Goal: Task Accomplishment & Management: Complete application form

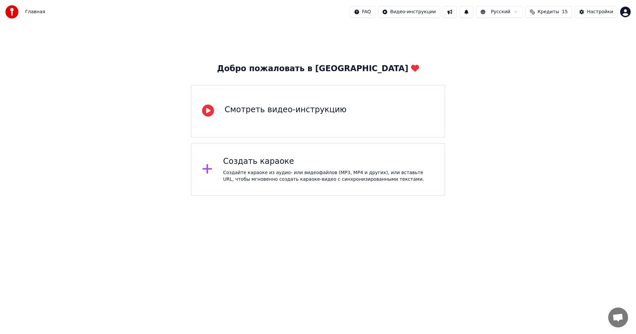
click at [554, 4] on div "Главная FAQ Видео-инструкции Русский Кредиты 15 Настройки" at bounding box center [318, 12] width 636 height 24
click at [554, 12] on span "Кредиты" at bounding box center [549, 12] width 22 height 7
click at [582, 30] on th "Срок действия (дней)" at bounding box center [582, 31] width 59 height 13
click at [564, 59] on button "Обновить" at bounding box center [553, 61] width 40 height 12
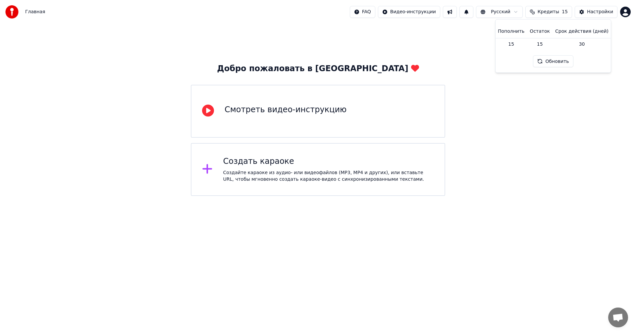
click at [570, 97] on div "Добро пожаловать в Youka Смотреть видео-инструкцию Создать караоке Создайте кар…" at bounding box center [318, 110] width 636 height 172
click at [510, 6] on div "Главная FAQ Видео-инструкции Русский Кредиты 15 Настройки" at bounding box center [318, 12] width 636 height 24
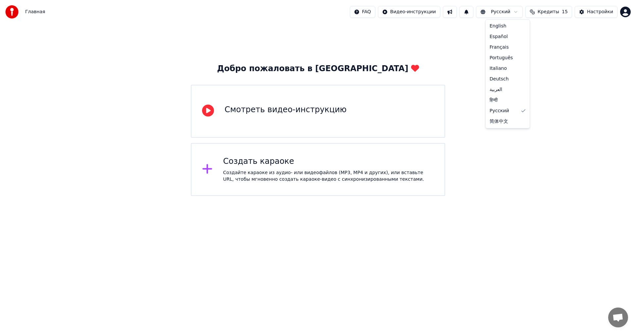
click at [509, 14] on html "Главная FAQ Видео-инструкции Русский Кредиты 15 Настройки Добро пожаловать в Yo…" at bounding box center [318, 98] width 636 height 196
click at [340, 163] on div "Создать караоке" at bounding box center [328, 161] width 211 height 11
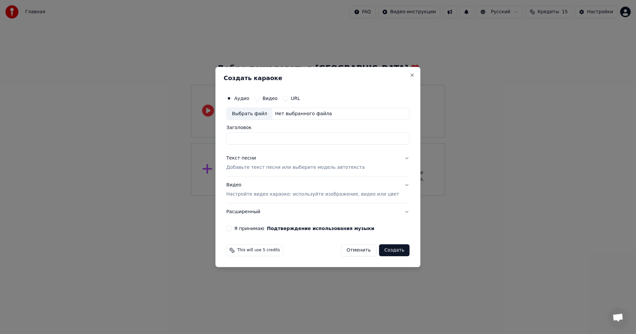
click at [261, 114] on div "Выбрать файл" at bounding box center [250, 114] width 46 height 12
type input "**********"
click at [395, 162] on button "Текст песни Добавьте текст песни или выберите модель автотекста" at bounding box center [317, 163] width 183 height 26
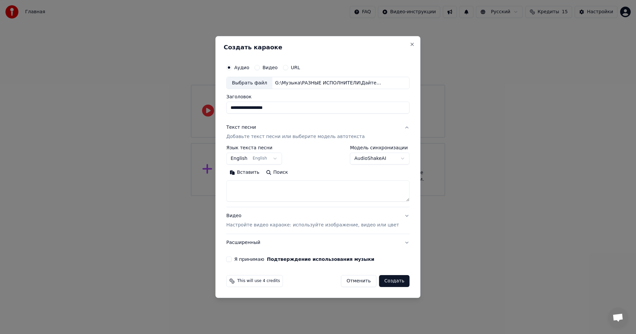
click at [276, 159] on button "English English" at bounding box center [254, 159] width 56 height 12
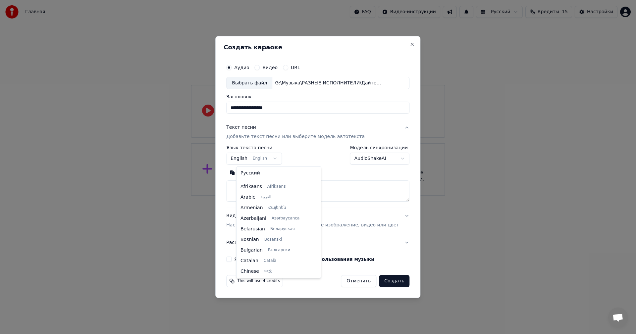
scroll to position [53, 0]
select select "**"
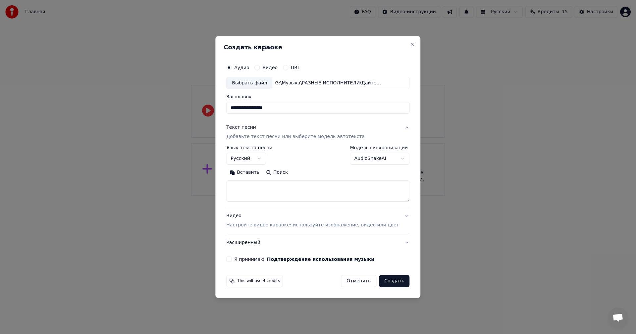
click at [269, 189] on textarea at bounding box center [317, 191] width 183 height 21
click at [248, 172] on button "Вставить" at bounding box center [244, 173] width 36 height 11
click at [322, 175] on button "Развернуть" at bounding box center [313, 173] width 42 height 11
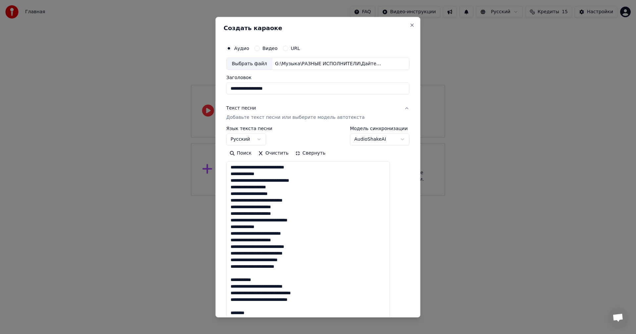
scroll to position [1, 0]
drag, startPoint x: 270, startPoint y: 278, endPoint x: 224, endPoint y: 280, distance: 46.8
click at [224, 280] on div "**********" at bounding box center [317, 167] width 205 height 301
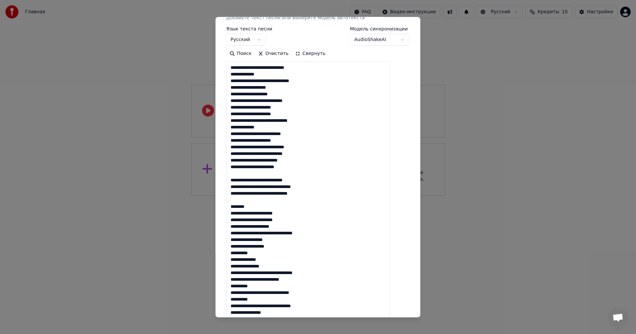
scroll to position [199, 0]
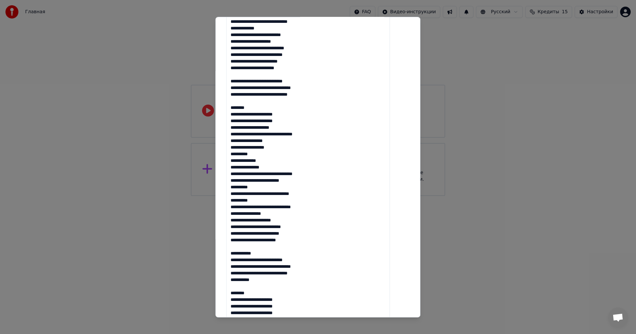
drag, startPoint x: 244, startPoint y: 106, endPoint x: 223, endPoint y: 104, distance: 21.4
click at [223, 104] on div "**********" at bounding box center [317, 167] width 205 height 301
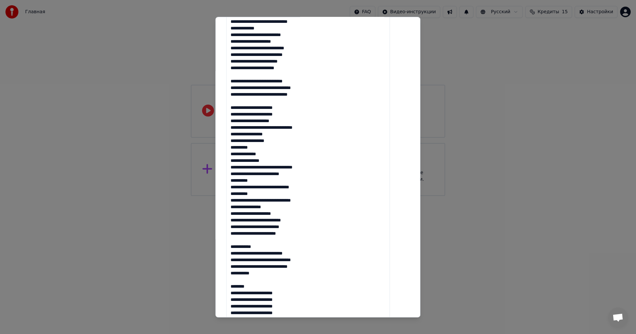
drag, startPoint x: 248, startPoint y: 123, endPoint x: 363, endPoint y: 181, distance: 129.3
click at [363, 181] on textarea at bounding box center [308, 147] width 164 height 369
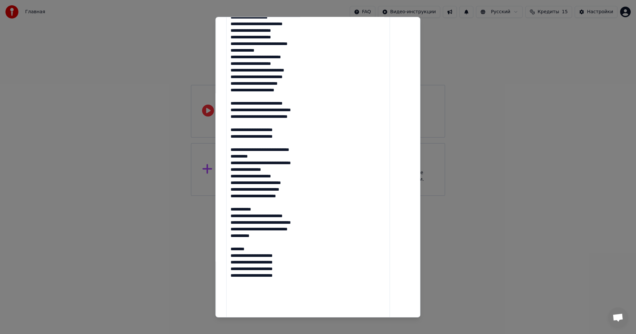
scroll to position [167, 0]
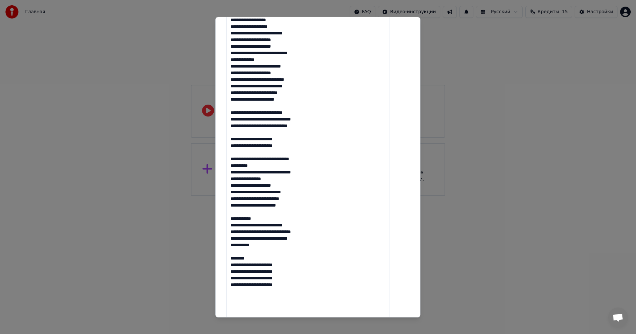
drag, startPoint x: 270, startPoint y: 219, endPoint x: 228, endPoint y: 219, distance: 42.4
click at [228, 219] on div "**********" at bounding box center [317, 167] width 205 height 301
drag, startPoint x: 260, startPoint y: 252, endPoint x: 220, endPoint y: 249, distance: 39.9
click at [220, 196] on body "**********" at bounding box center [318, 98] width 636 height 196
click at [268, 251] on textarea at bounding box center [308, 178] width 164 height 369
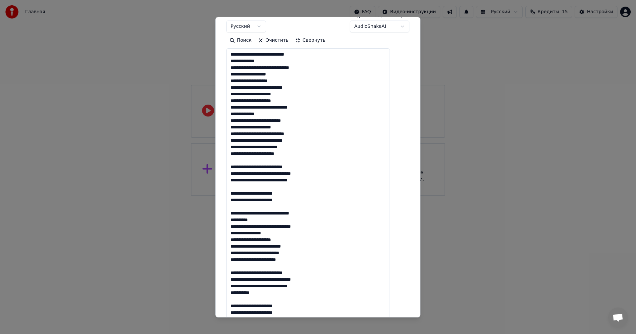
scroll to position [101, 0]
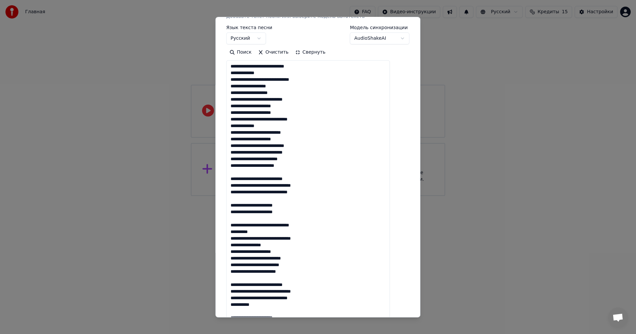
type textarea "**********"
click at [317, 51] on button "Свернуть" at bounding box center [310, 52] width 37 height 11
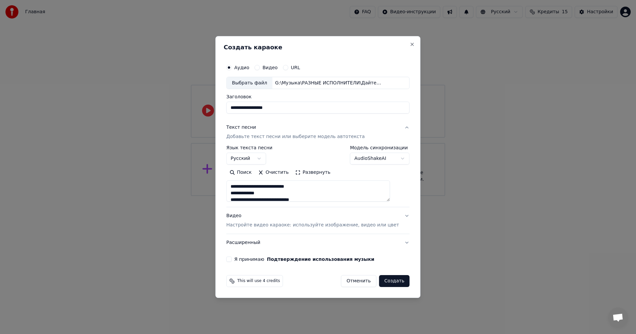
click at [396, 214] on button "Видео Настройте видео караоке: используйте изображение, видео или цвет" at bounding box center [317, 221] width 183 height 26
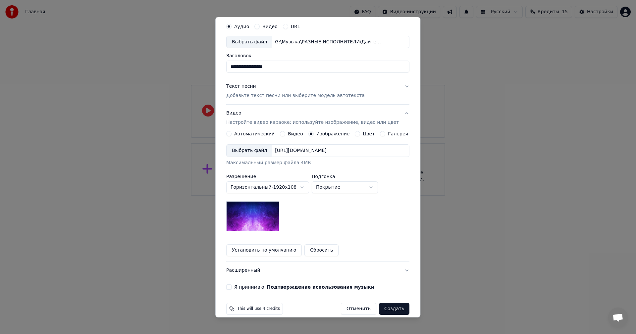
scroll to position [30, 0]
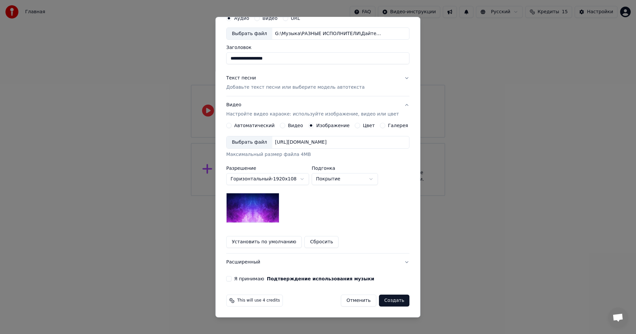
click at [241, 142] on div "Выбрать файл" at bounding box center [250, 142] width 46 height 12
click at [363, 185] on body "**********" at bounding box center [318, 98] width 636 height 196
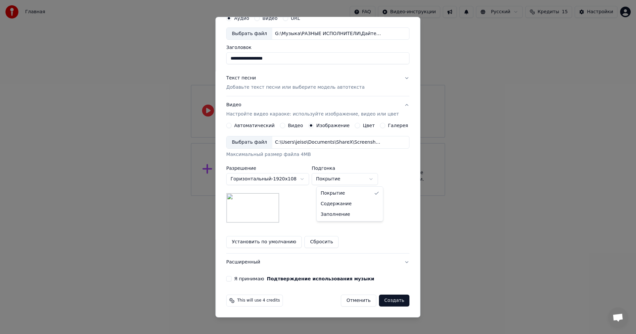
click at [365, 181] on body "**********" at bounding box center [318, 98] width 636 height 196
click at [232, 280] on button "Я принимаю Подтверждение использования музыки" at bounding box center [228, 278] width 5 height 5
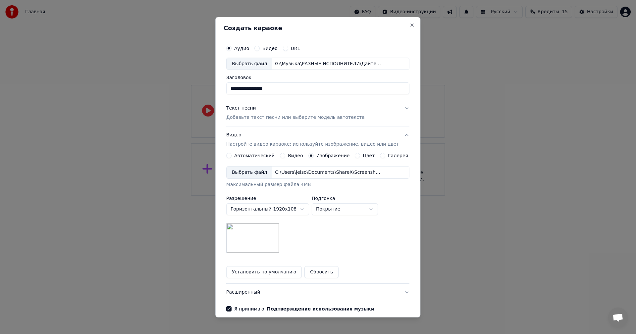
click at [402, 109] on div "**********" at bounding box center [318, 177] width 188 height 276
click at [398, 112] on button "Текст песни Добавьте текст песни или выберите модель автотекста" at bounding box center [317, 113] width 183 height 26
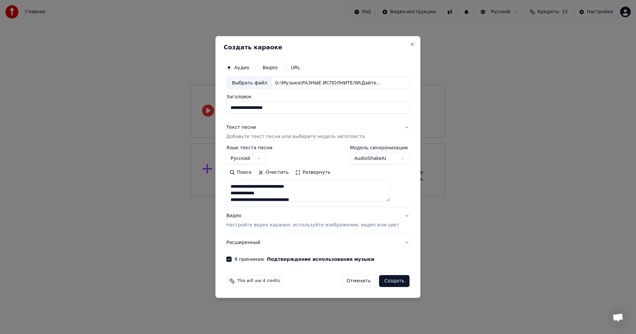
click at [401, 219] on div "**********" at bounding box center [318, 161] width 188 height 207
click at [398, 216] on button "Видео Настройте видео караоке: используйте изображение, видео или цвет" at bounding box center [317, 221] width 183 height 26
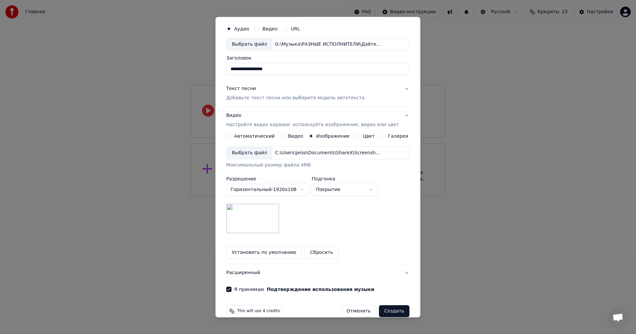
scroll to position [30, 0]
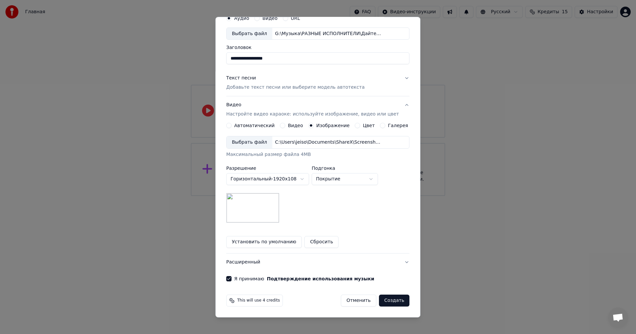
click at [385, 298] on button "Создать" at bounding box center [394, 301] width 30 height 12
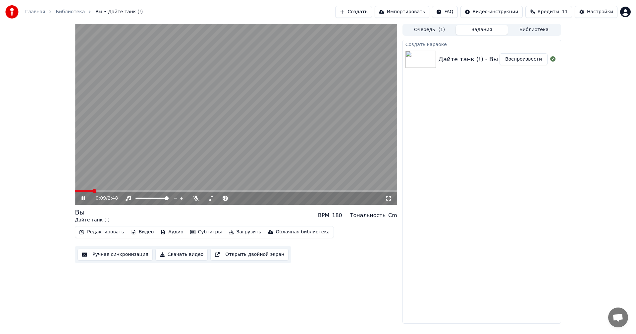
click at [391, 200] on icon at bounding box center [388, 198] width 7 height 5
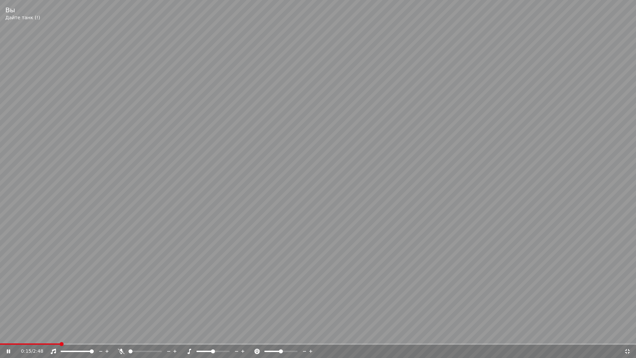
click at [78, 334] on span at bounding box center [318, 343] width 636 height 1
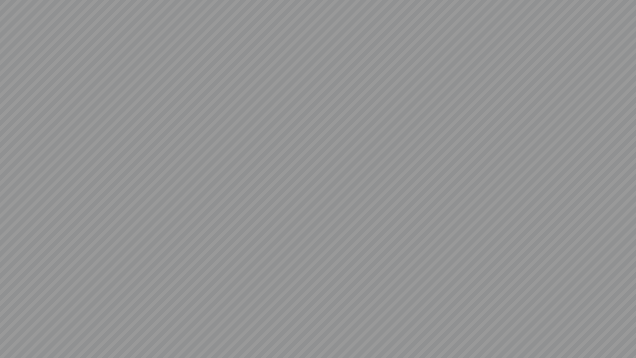
click at [158, 334] on video at bounding box center [318, 179] width 636 height 358
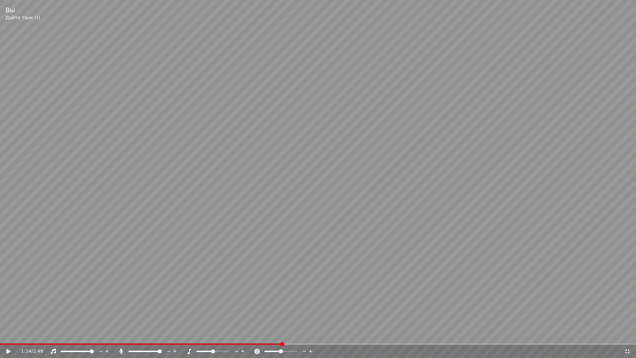
click at [158, 334] on span at bounding box center [160, 351] width 4 height 4
click at [121, 299] on video at bounding box center [318, 179] width 636 height 358
click at [8, 334] on icon at bounding box center [8, 351] width 3 height 4
click at [0, 334] on span at bounding box center [0, 343] width 0 height 1
click at [124, 261] on video at bounding box center [318, 179] width 636 height 358
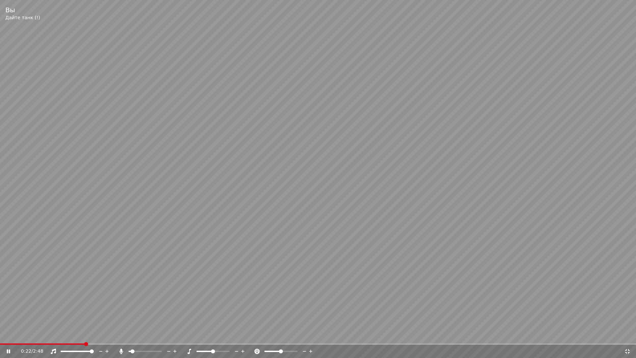
click at [131, 334] on span at bounding box center [130, 350] width 2 height 1
click at [129, 334] on span at bounding box center [131, 351] width 4 height 4
click at [212, 334] on span at bounding box center [213, 351] width 4 height 4
click at [129, 334] on span at bounding box center [131, 351] width 4 height 4
click at [210, 334] on div at bounding box center [218, 351] width 53 height 7
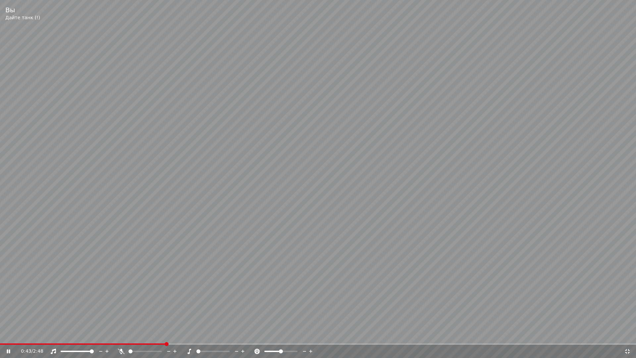
click at [213, 334] on span at bounding box center [212, 350] width 33 height 1
click at [283, 334] on span at bounding box center [283, 351] width 4 height 4
click at [285, 334] on span at bounding box center [283, 351] width 4 height 4
click at [275, 334] on div at bounding box center [286, 351] width 53 height 7
click at [282, 334] on div at bounding box center [286, 351] width 53 height 7
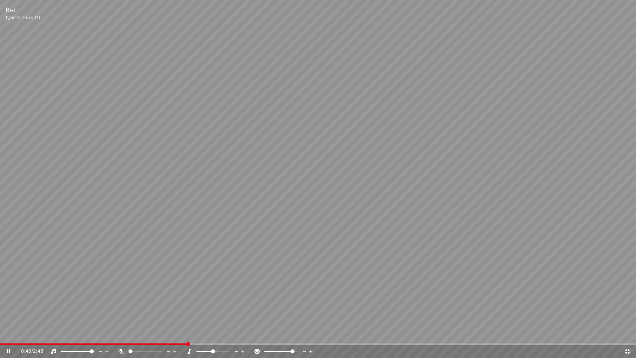
click at [281, 334] on span at bounding box center [278, 350] width 29 height 1
click at [628, 334] on icon at bounding box center [627, 350] width 7 height 5
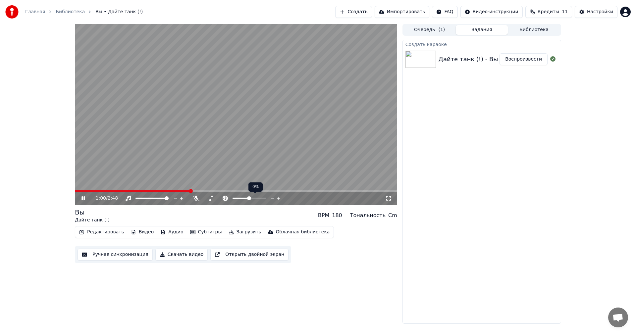
click at [249, 198] on span at bounding box center [249, 198] width 4 height 4
click at [363, 242] on div "Редактировать Видео Аудио Субтитры Загрузить Облачная библиотека Ручная синхрон…" at bounding box center [236, 244] width 322 height 37
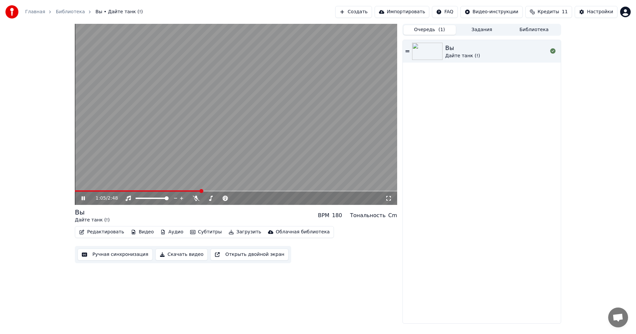
click at [436, 29] on button "Очередь ( 1 )" at bounding box center [429, 30] width 52 height 10
click at [528, 26] on button "Библиотека" at bounding box center [534, 30] width 52 height 10
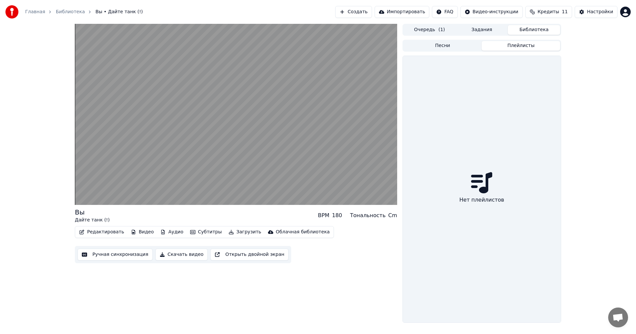
click at [519, 43] on button "Плейлисты" at bounding box center [521, 46] width 79 height 10
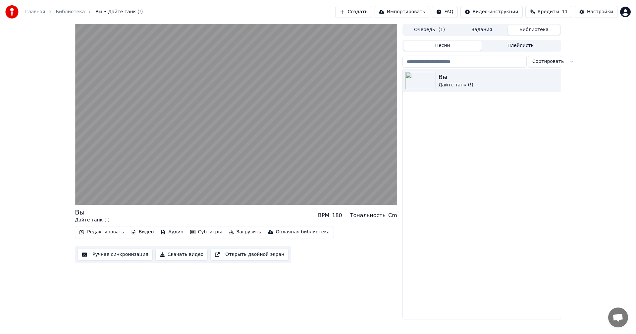
drag, startPoint x: 421, startPoint y: 44, endPoint x: 428, endPoint y: 45, distance: 7.0
click at [421, 45] on button "Песни" at bounding box center [442, 46] width 79 height 10
click at [593, 10] on div "Настройки" at bounding box center [600, 12] width 26 height 7
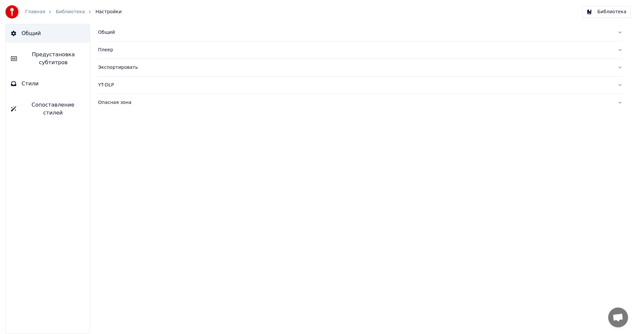
click at [50, 59] on span "Предустановка субтитров" at bounding box center [53, 59] width 62 height 16
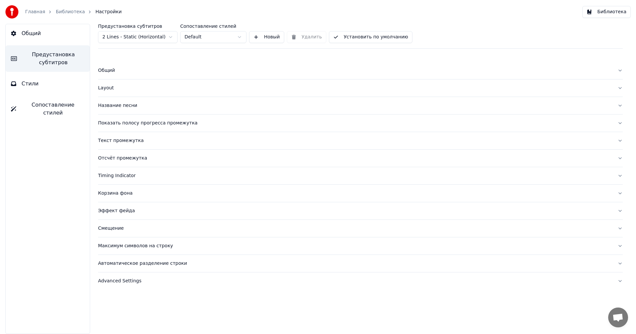
click at [132, 106] on div "Название песни" at bounding box center [355, 105] width 514 height 7
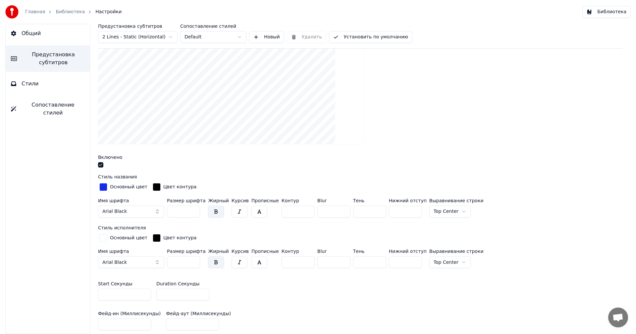
scroll to position [132, 0]
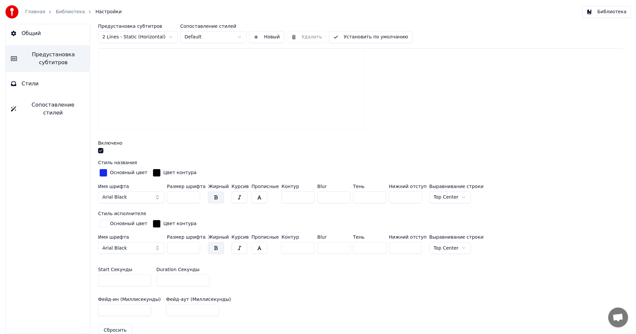
click at [195, 195] on input "***" at bounding box center [183, 197] width 33 height 12
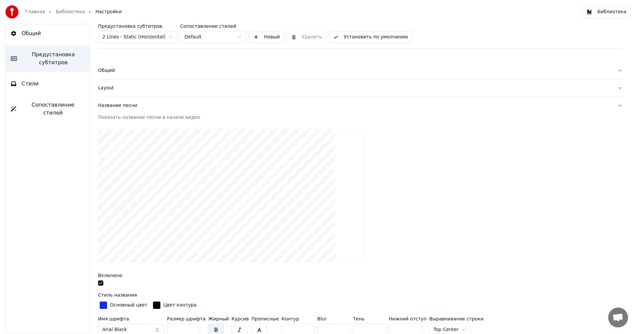
scroll to position [99, 0]
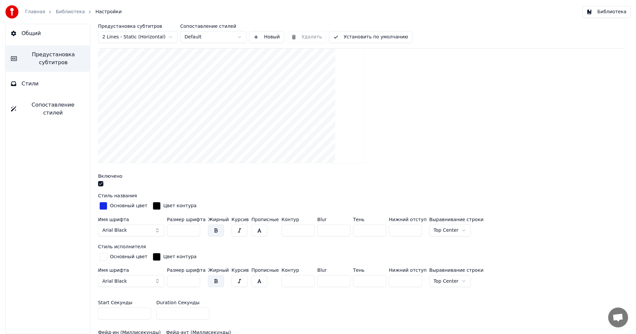
type input "***"
click at [102, 206] on div "button" at bounding box center [103, 206] width 8 height 8
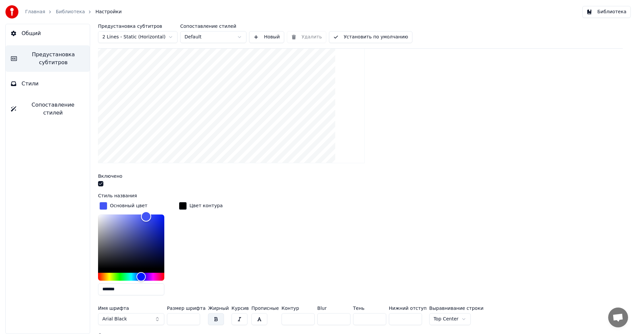
drag, startPoint x: 155, startPoint y: 218, endPoint x: 146, endPoint y: 216, distance: 9.5
click at [146, 216] on div "Color" at bounding box center [146, 217] width 10 height 10
click at [138, 275] on div "Hue" at bounding box center [138, 277] width 10 height 10
click at [137, 275] on div "Hue" at bounding box center [137, 277] width 10 height 10
type input "*******"
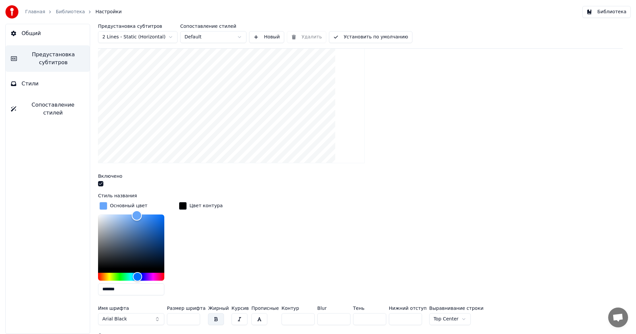
drag, startPoint x: 149, startPoint y: 217, endPoint x: 137, endPoint y: 215, distance: 12.0
click at [137, 215] on div "Color" at bounding box center [137, 216] width 10 height 10
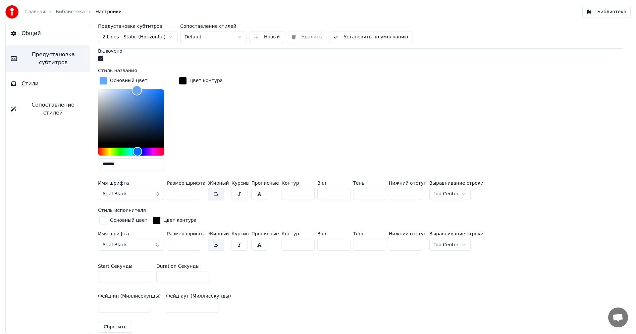
scroll to position [232, 0]
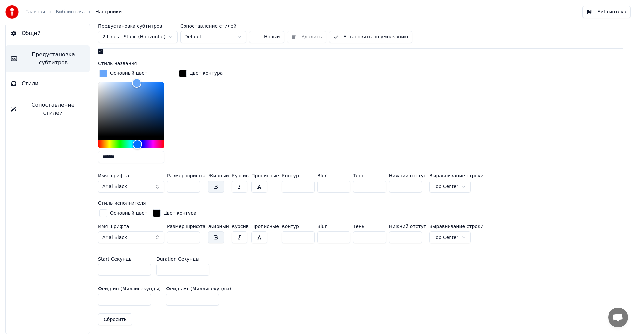
click at [191, 185] on input "***" at bounding box center [183, 187] width 33 height 12
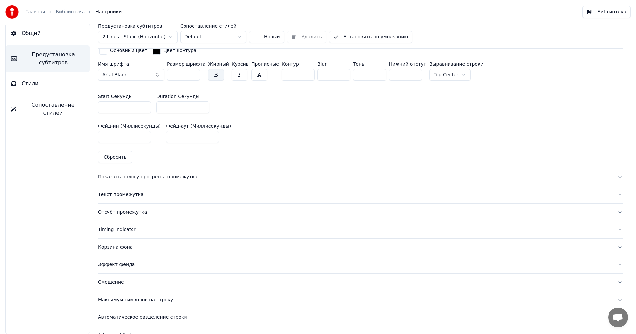
scroll to position [397, 0]
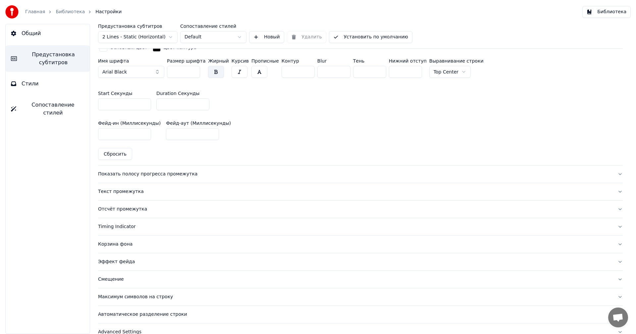
type input "***"
click at [134, 190] on div "Текст промежутка" at bounding box center [355, 191] width 514 height 7
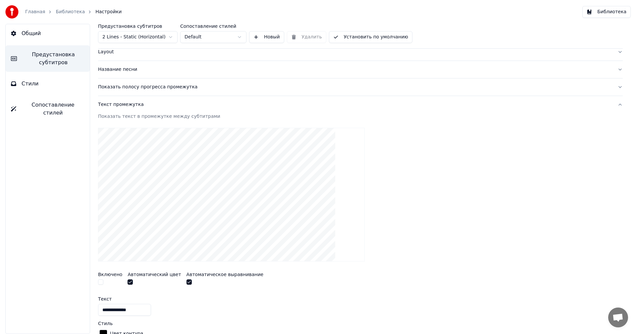
scroll to position [0, 0]
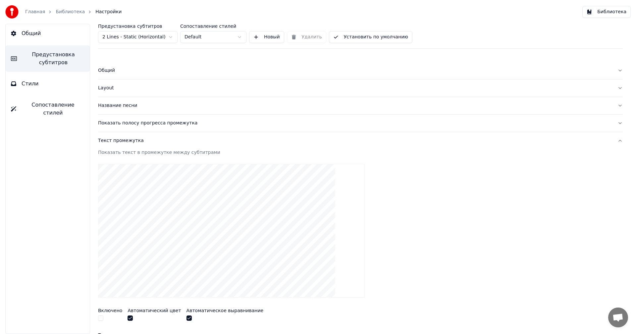
click at [111, 96] on button "Layout" at bounding box center [360, 87] width 525 height 17
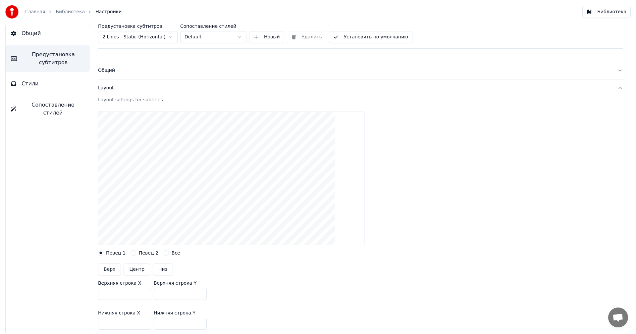
click at [118, 75] on button "Общий" at bounding box center [360, 70] width 525 height 17
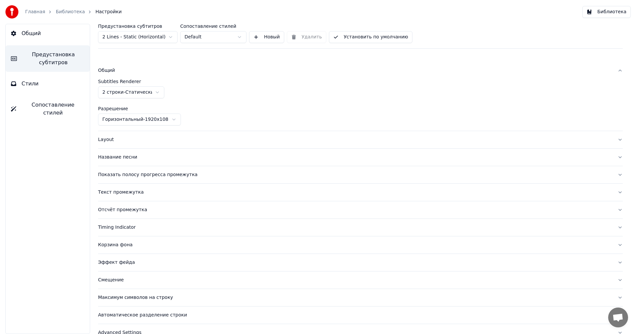
scroll to position [13, 0]
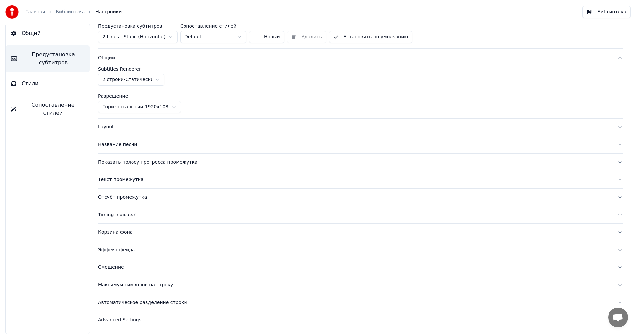
click at [114, 125] on div "Layout" at bounding box center [355, 127] width 514 height 7
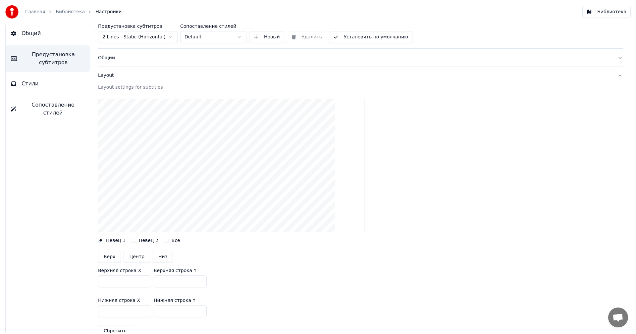
scroll to position [178, 0]
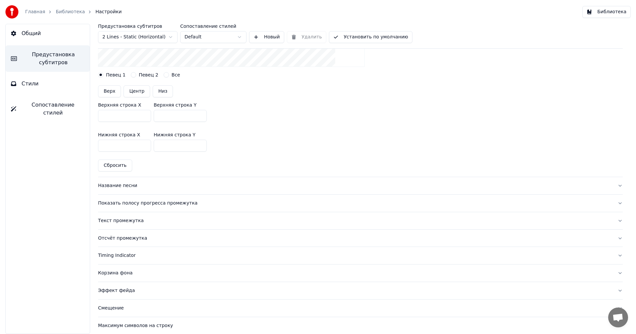
click at [124, 191] on button "Название песни" at bounding box center [360, 185] width 525 height 17
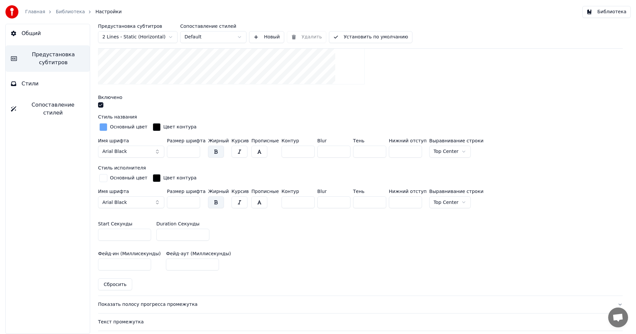
scroll to position [46, 0]
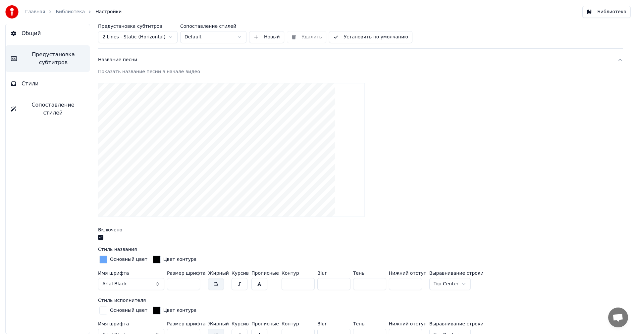
click at [25, 38] on button "Общий" at bounding box center [48, 33] width 84 height 19
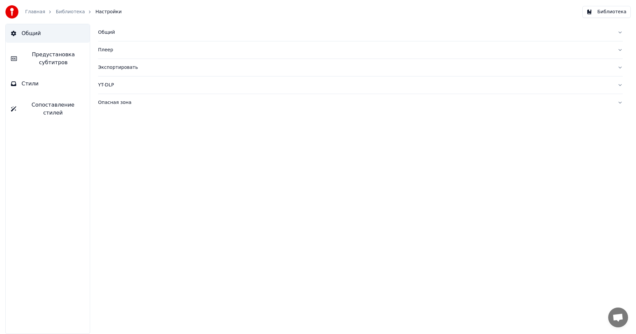
click at [132, 40] on button "Общий" at bounding box center [360, 32] width 525 height 17
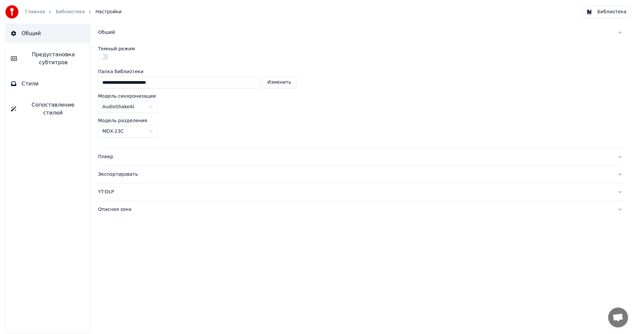
click at [120, 155] on div "Плеер" at bounding box center [355, 157] width 514 height 7
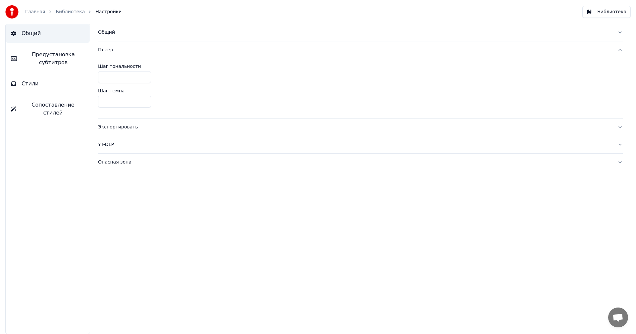
click at [130, 138] on button "YT-DLP" at bounding box center [360, 144] width 525 height 17
click at [138, 67] on div "Экспортировать" at bounding box center [355, 67] width 514 height 7
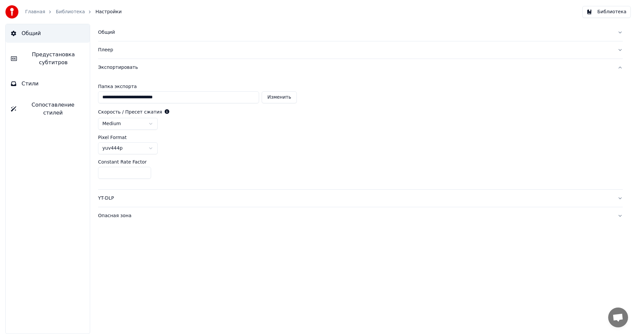
click at [130, 32] on div "Общий" at bounding box center [355, 32] width 514 height 7
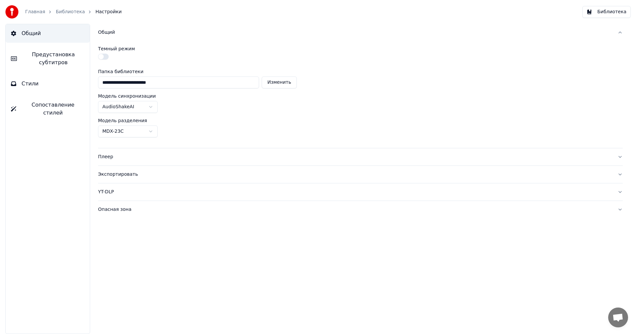
click at [213, 84] on input "**********" at bounding box center [178, 83] width 161 height 12
click at [248, 116] on div "**********" at bounding box center [360, 94] width 525 height 107
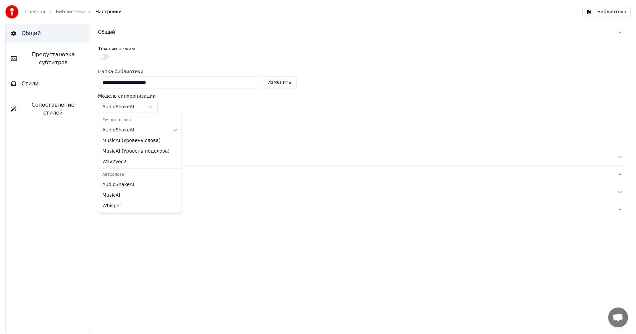
click at [145, 109] on html "**********" at bounding box center [318, 167] width 636 height 334
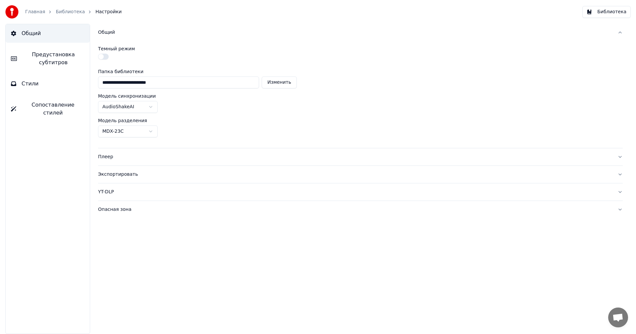
click at [137, 102] on html "**********" at bounding box center [318, 167] width 636 height 334
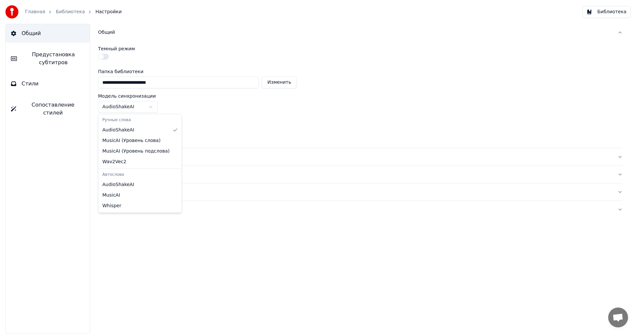
click at [137, 101] on html "**********" at bounding box center [318, 167] width 636 height 334
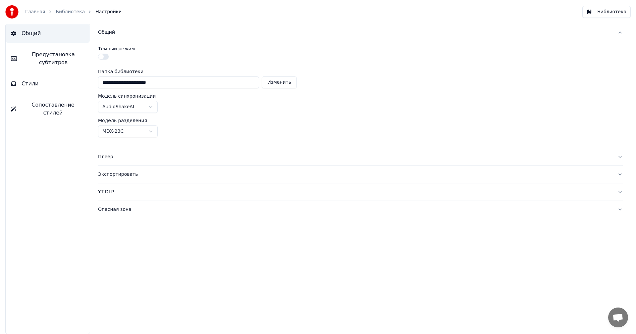
click at [102, 56] on button "button" at bounding box center [103, 57] width 11 height 6
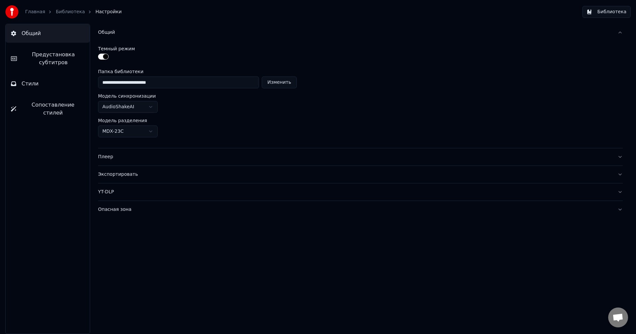
click at [102, 56] on button "button" at bounding box center [103, 57] width 11 height 6
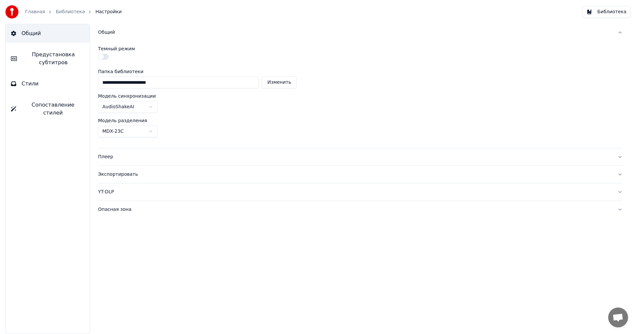
click at [30, 85] on span "Стили" at bounding box center [30, 84] width 17 height 8
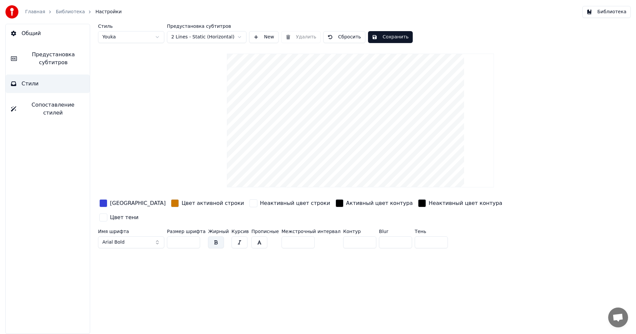
click at [102, 203] on div "button" at bounding box center [103, 203] width 8 height 8
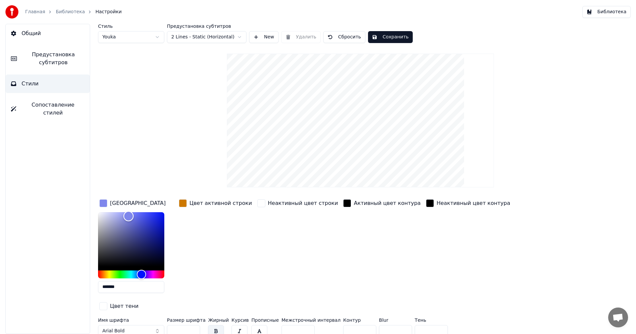
drag, startPoint x: 149, startPoint y: 219, endPoint x: 129, endPoint y: 216, distance: 20.4
click at [129, 216] on div "Color" at bounding box center [129, 216] width 10 height 10
type input "*******"
click at [138, 274] on div "Hue" at bounding box center [138, 274] width 10 height 10
click at [387, 35] on button "Сохранить" at bounding box center [390, 37] width 45 height 12
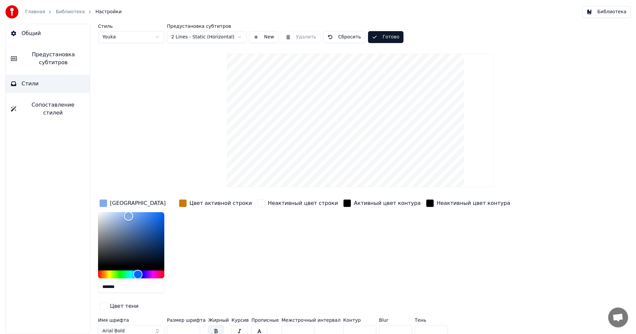
click at [31, 13] on link "Главная" at bounding box center [35, 12] width 20 height 7
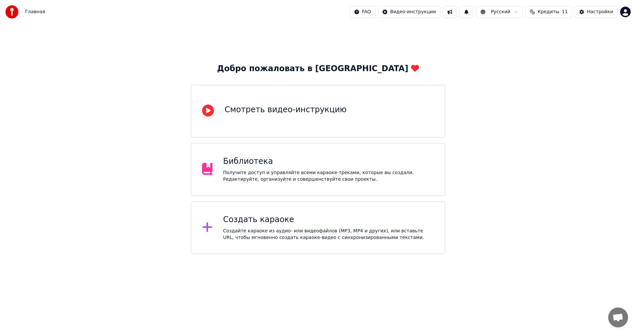
click at [244, 183] on div "Библиотека Получите доступ и управляйте всеми караоке-треками, которые вы созда…" at bounding box center [318, 169] width 254 height 53
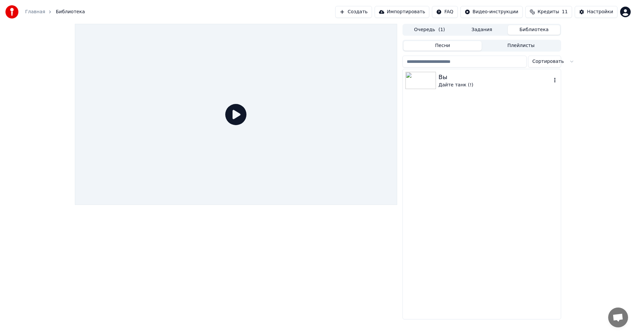
click at [472, 88] on div "Дайте танк (!)" at bounding box center [495, 85] width 113 height 7
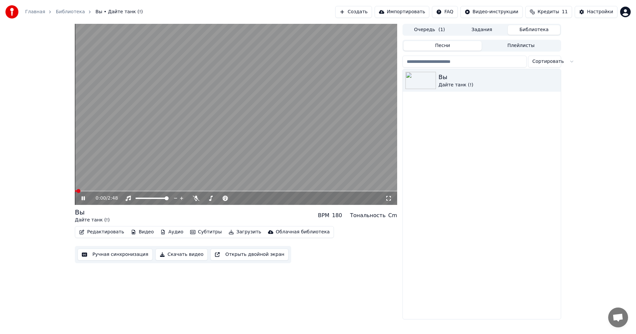
click at [390, 198] on icon at bounding box center [388, 198] width 7 height 5
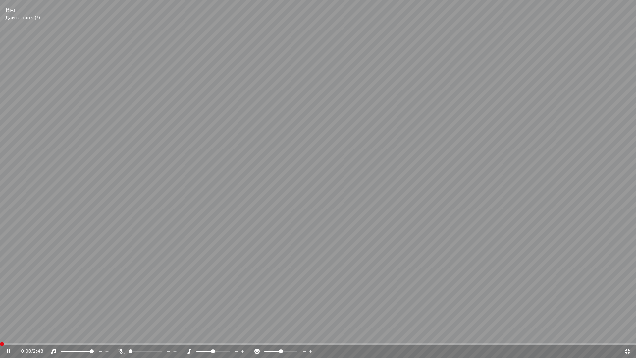
click at [0, 334] on span at bounding box center [2, 344] width 4 height 4
click at [632, 334] on div "0:11 / 2:48" at bounding box center [318, 351] width 631 height 7
click at [625, 334] on icon at bounding box center [627, 350] width 7 height 5
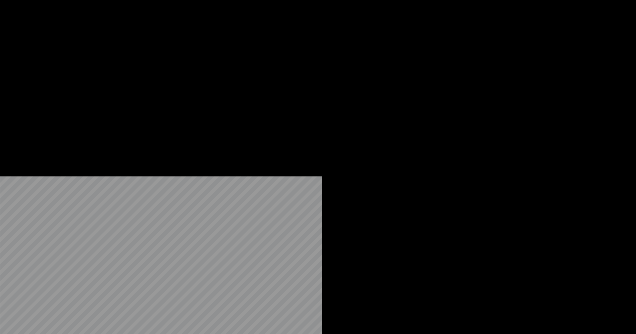
click at [235, 56] on button "Загрузить" at bounding box center [245, 50] width 38 height 9
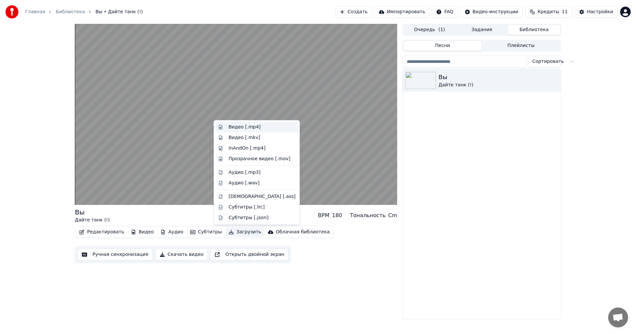
click at [266, 129] on div "Видео [.mp4]" at bounding box center [262, 127] width 67 height 7
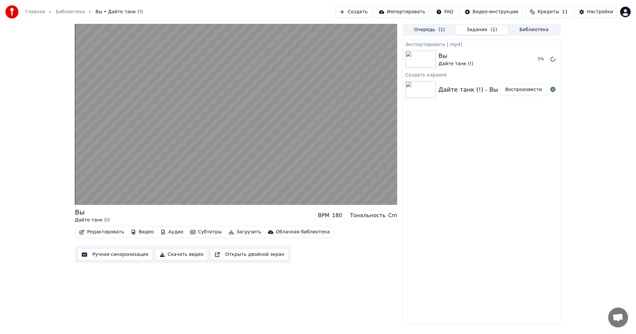
click at [230, 252] on button "Открыть двойной экран" at bounding box center [249, 255] width 78 height 12
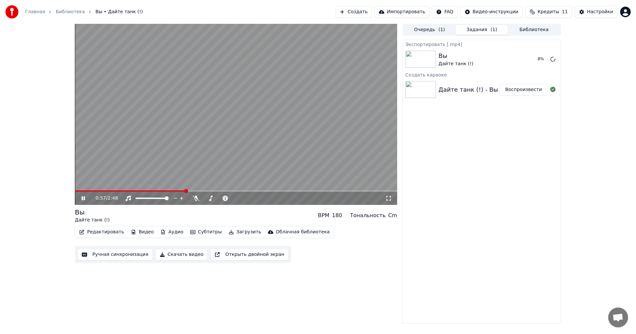
click at [82, 197] on icon at bounding box center [82, 198] width 3 height 4
click at [201, 232] on button "Субтитры" at bounding box center [205, 232] width 37 height 9
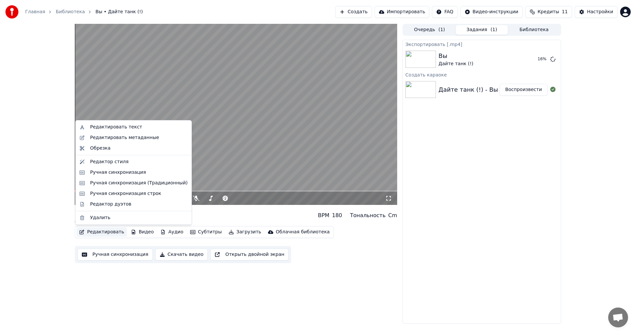
click at [207, 155] on video at bounding box center [236, 114] width 322 height 181
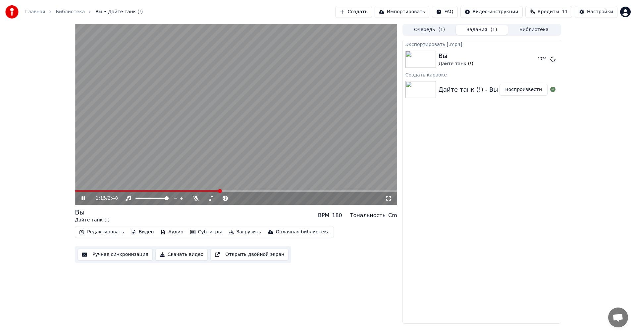
click at [555, 9] on span "Кредиты" at bounding box center [549, 12] width 22 height 7
click at [543, 59] on button "Обновить" at bounding box center [553, 61] width 40 height 12
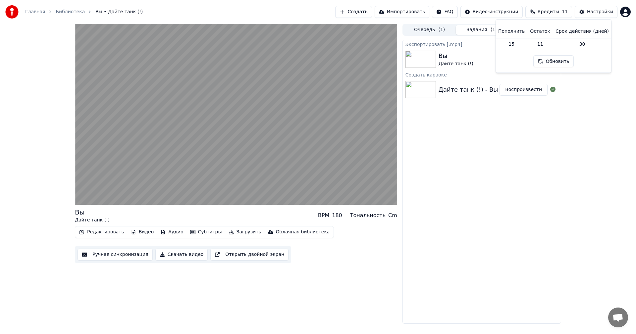
click at [402, 257] on div "Вы Дайте танк (!) BPM 180 Тональность Cm Редактировать Видео Аудио Субтитры Заг…" at bounding box center [318, 174] width 497 height 300
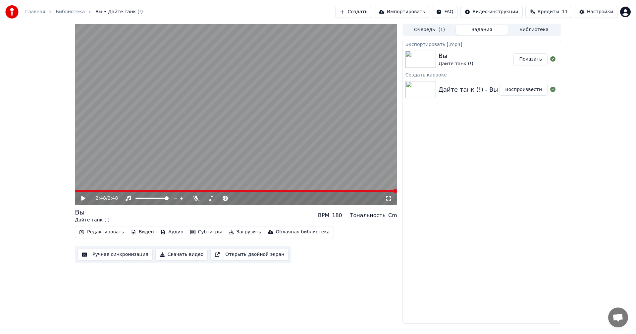
click at [530, 60] on button "Показать" at bounding box center [530, 59] width 34 height 12
click at [181, 131] on video at bounding box center [236, 114] width 322 height 181
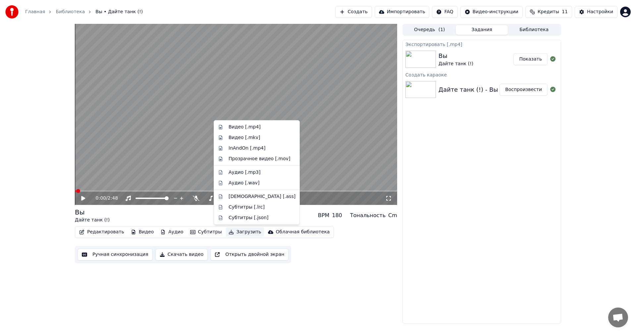
click at [234, 234] on button "Загрузить" at bounding box center [245, 232] width 38 height 9
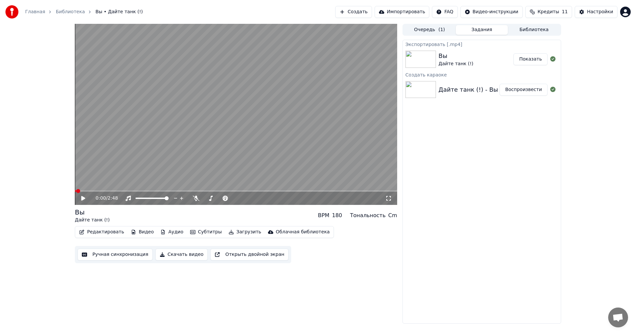
drag, startPoint x: 274, startPoint y: 323, endPoint x: 267, endPoint y: 319, distance: 8.3
click at [267, 319] on div "0:00 / 2:48 Вы Дайте танк (!) BPM 180 Тональность Cm Редактировать Видео Аудио …" at bounding box center [236, 174] width 322 height 300
click at [181, 255] on button "Скачать видео" at bounding box center [181, 255] width 53 height 12
click at [538, 59] on button "Показать" at bounding box center [530, 59] width 34 height 12
click at [106, 253] on button "Ручная синхронизация" at bounding box center [115, 255] width 75 height 12
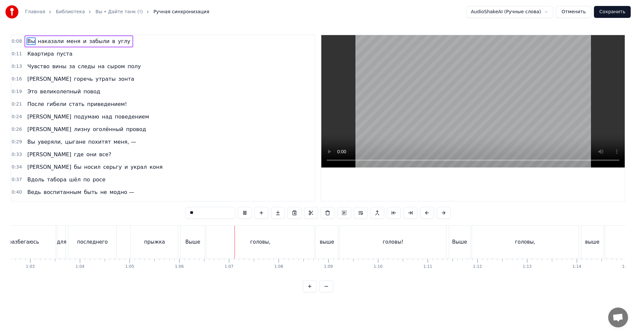
scroll to position [0, 3161]
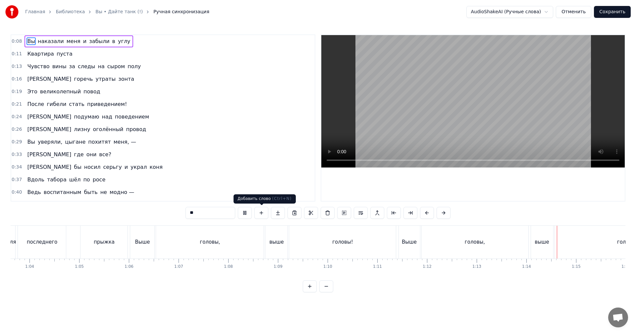
click at [263, 212] on button at bounding box center [261, 213] width 14 height 12
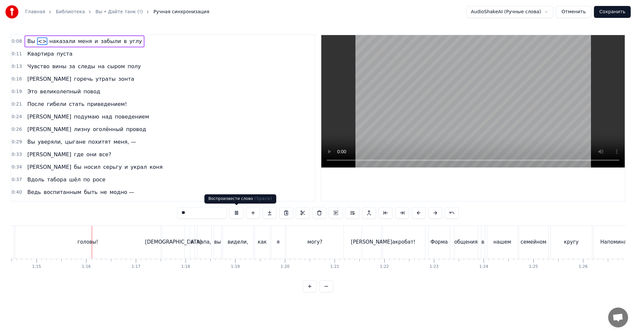
scroll to position [0, 3717]
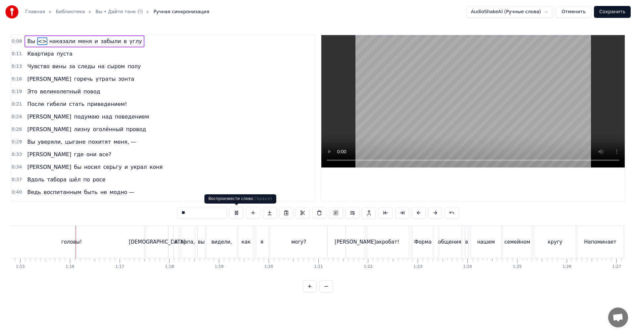
click at [238, 215] on button at bounding box center [237, 213] width 14 height 12
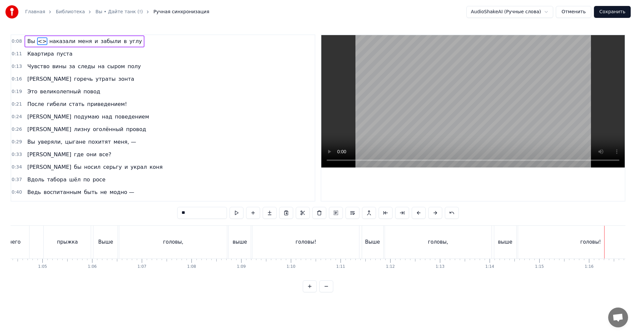
scroll to position [0, 3170]
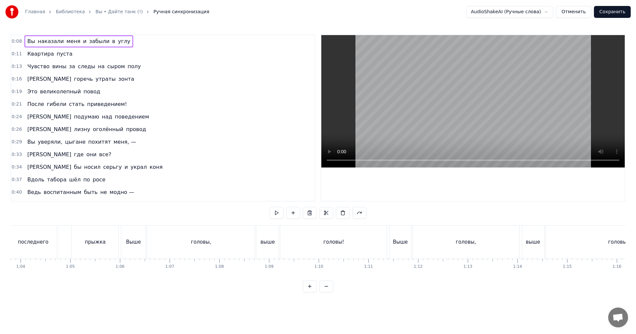
click at [227, 244] on div "головы," at bounding box center [201, 242] width 108 height 33
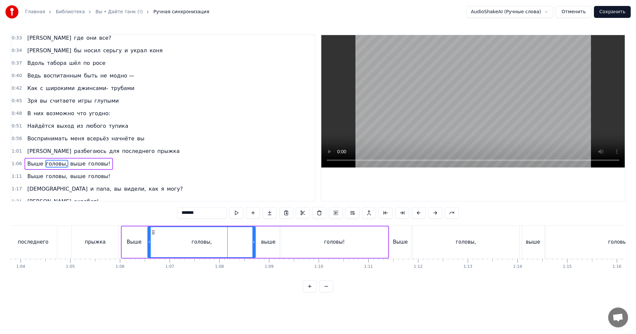
scroll to position [162, 0]
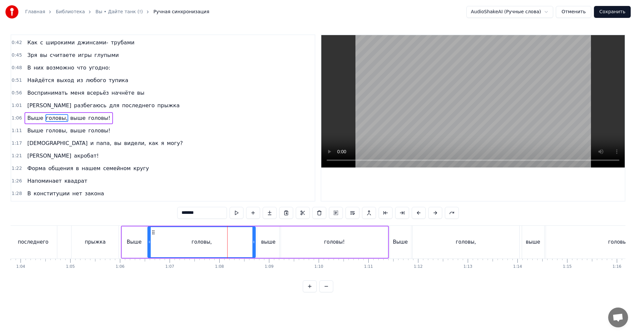
click at [132, 248] on div "Выше" at bounding box center [134, 242] width 24 height 31
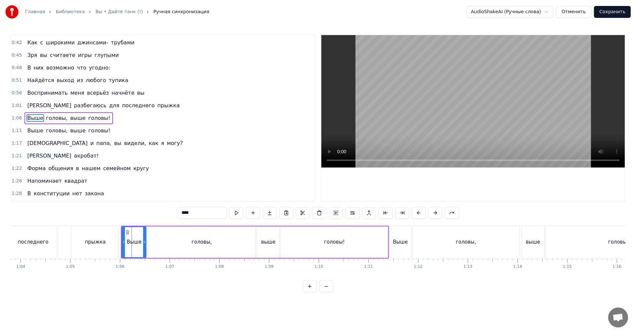
click at [181, 240] on div "головы," at bounding box center [202, 242] width 108 height 31
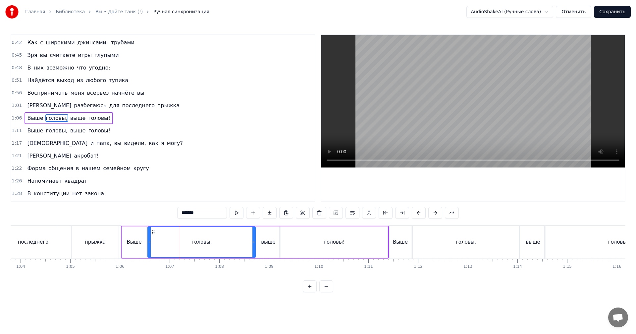
click at [198, 241] on div "головы," at bounding box center [201, 242] width 20 height 8
drag, startPoint x: 202, startPoint y: 242, endPoint x: 192, endPoint y: 244, distance: 10.7
click at [192, 244] on div "головы," at bounding box center [201, 242] width 107 height 30
drag, startPoint x: 231, startPoint y: 246, endPoint x: 207, endPoint y: 250, distance: 24.1
click at [207, 250] on div at bounding box center [207, 242] width 3 height 30
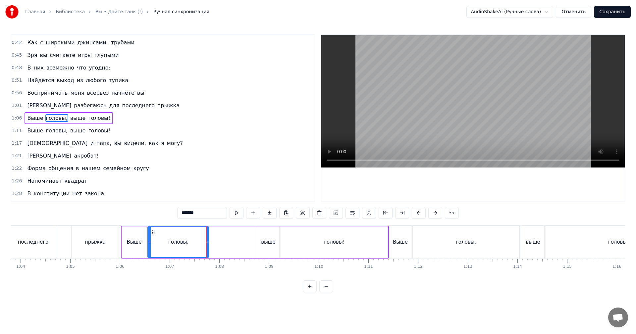
click at [130, 231] on div "Выше" at bounding box center [134, 242] width 24 height 31
type input "****"
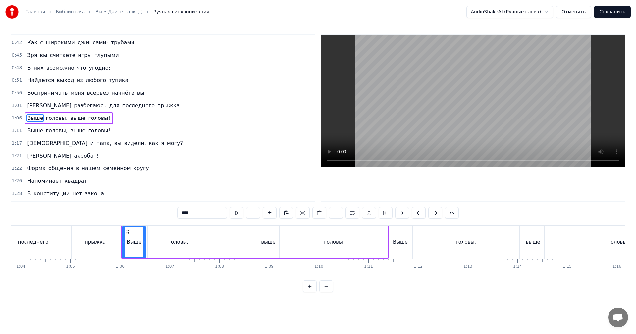
click at [129, 220] on div "0:08 Вы наказали меня и забыли в углу 0:11 Квартира пуста 0:13 Чувство вины за …" at bounding box center [318, 163] width 615 height 258
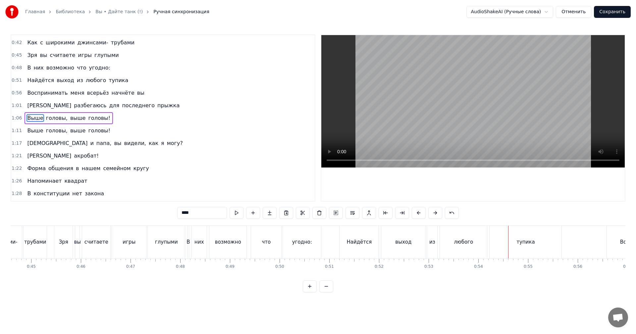
scroll to position [0, 2679]
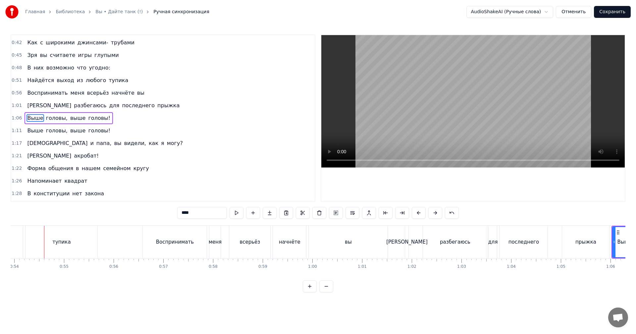
click at [246, 275] on div "Вы наказали меня и забыли в углу Квартира пуста Чувство вины за следы на сыром …" at bounding box center [318, 251] width 615 height 50
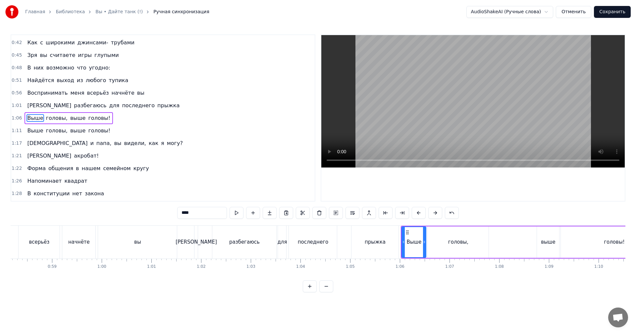
scroll to position [0, 3088]
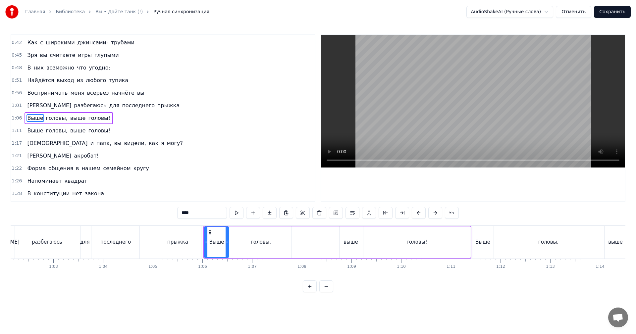
click at [204, 222] on div "0:08 Вы наказали меня и забыли в углу 0:11 Квартира пуста 0:13 Чувство вины за …" at bounding box center [318, 163] width 615 height 258
click at [241, 253] on div "головы," at bounding box center [260, 242] width 61 height 31
type input "*******"
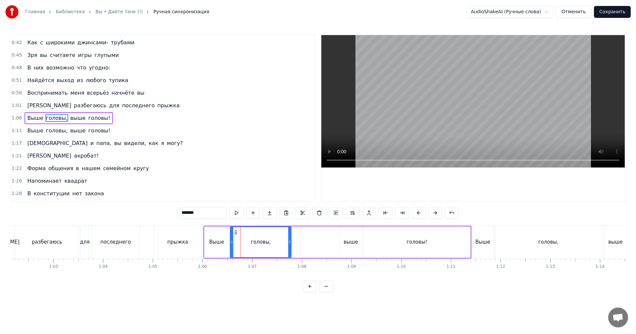
click at [200, 265] on div "1:06" at bounding box center [202, 266] width 9 height 5
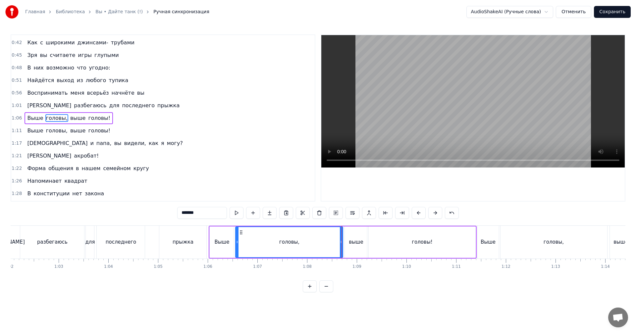
drag, startPoint x: 295, startPoint y: 244, endPoint x: 342, endPoint y: 245, distance: 46.4
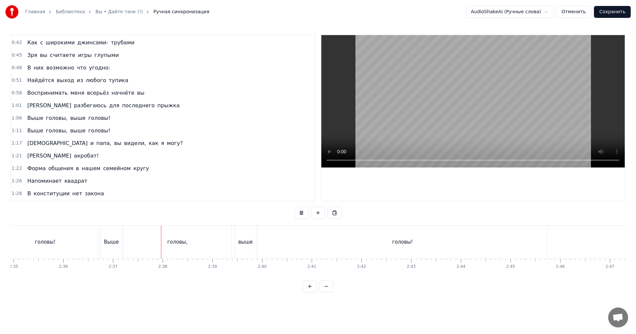
scroll to position [0, 7731]
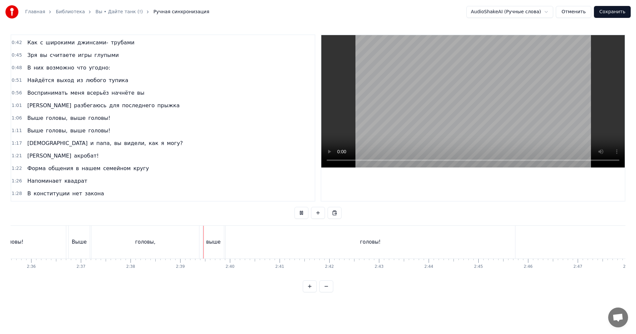
click at [514, 243] on div "головы!" at bounding box center [371, 242] width 290 height 33
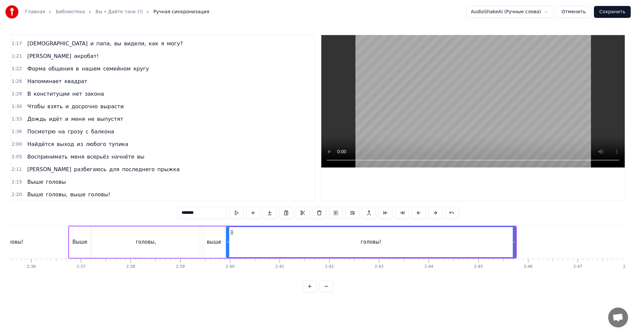
scroll to position [300, 0]
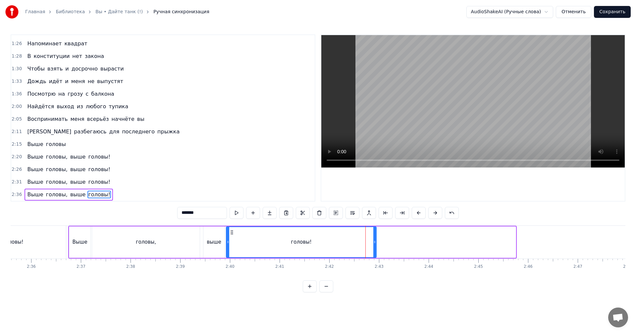
drag, startPoint x: 515, startPoint y: 246, endPoint x: 377, endPoint y: 251, distance: 138.2
click at [376, 251] on div at bounding box center [374, 242] width 3 height 30
click at [608, 12] on button "Сохранить" at bounding box center [612, 12] width 37 height 12
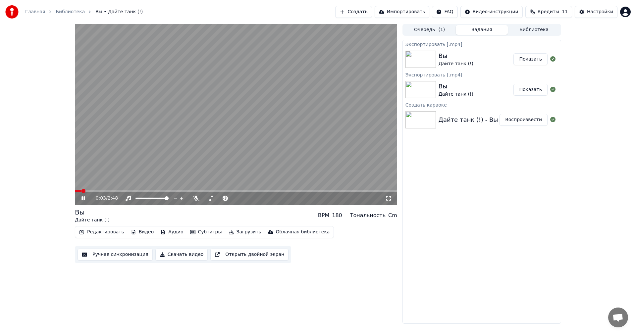
click at [93, 190] on video at bounding box center [236, 114] width 322 height 181
click at [176, 251] on button "Скачать видео" at bounding box center [181, 255] width 53 height 12
click at [528, 58] on button "Показать" at bounding box center [530, 59] width 34 height 12
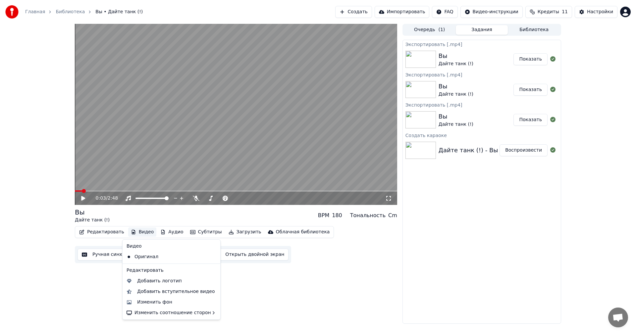
click at [136, 231] on button "Видео" at bounding box center [142, 232] width 28 height 9
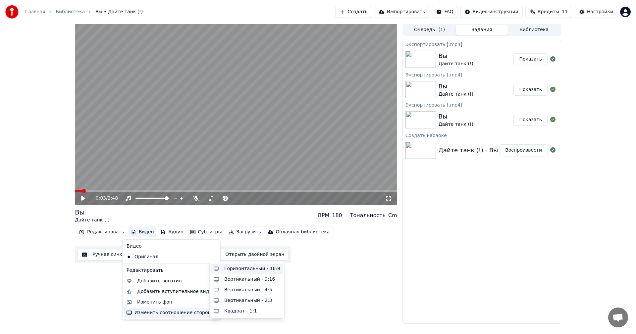
click at [265, 267] on div "Горизонтальный - 16:9" at bounding box center [252, 269] width 56 height 7
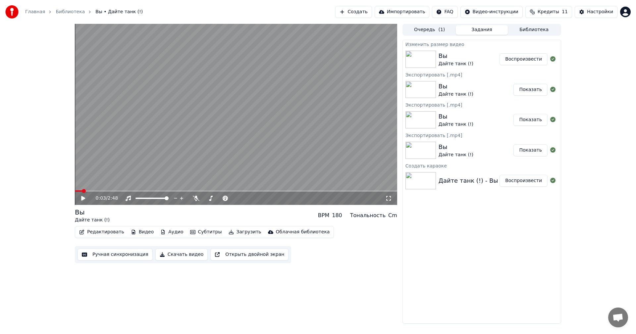
click at [540, 61] on button "Воспроизвести" at bounding box center [524, 59] width 48 height 12
click at [80, 198] on div "0:01 / 2:48" at bounding box center [236, 198] width 317 height 7
click at [85, 199] on icon at bounding box center [88, 198] width 16 height 5
click at [390, 198] on icon at bounding box center [388, 198] width 7 height 5
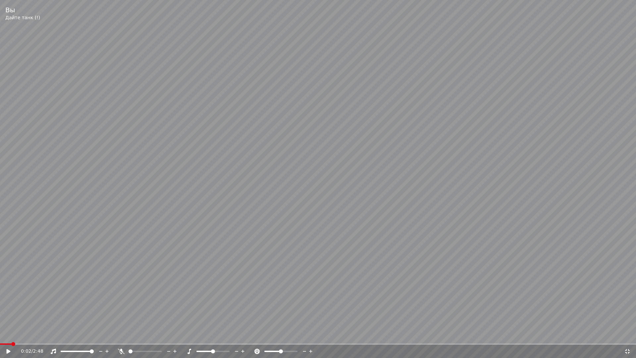
click at [6, 334] on icon at bounding box center [13, 350] width 16 height 5
click at [625, 334] on icon at bounding box center [627, 350] width 7 height 5
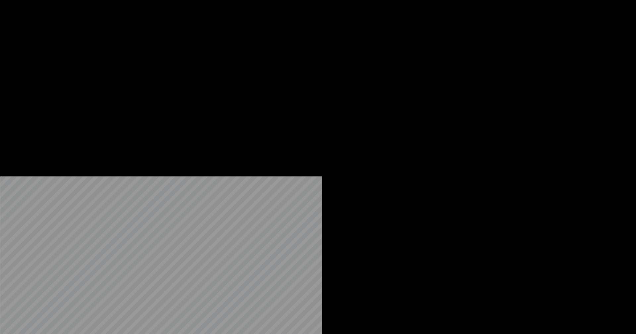
click at [232, 56] on button "Загрузить" at bounding box center [245, 50] width 38 height 9
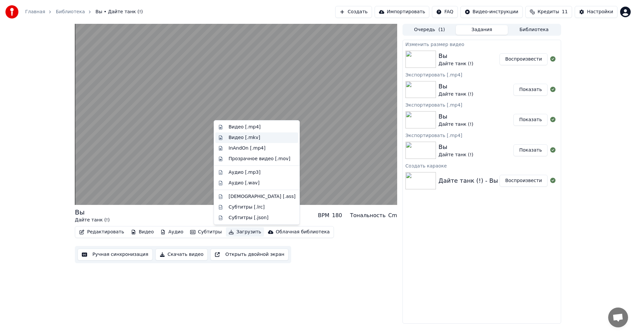
click at [258, 138] on div "Видео [.mkv]" at bounding box center [262, 137] width 67 height 7
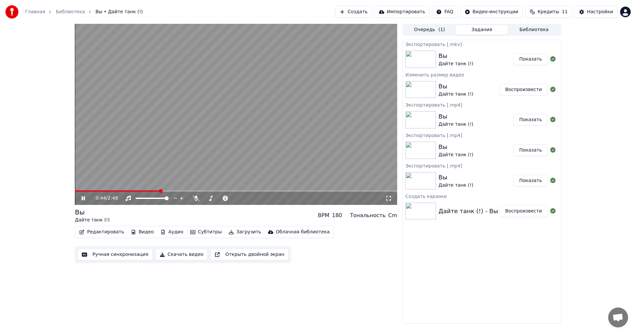
click at [268, 107] on video at bounding box center [236, 114] width 322 height 181
click at [537, 62] on button "Показать" at bounding box center [530, 59] width 34 height 12
click at [531, 53] on button "Показать" at bounding box center [530, 59] width 34 height 12
click at [530, 59] on button "Показать" at bounding box center [530, 59] width 34 height 12
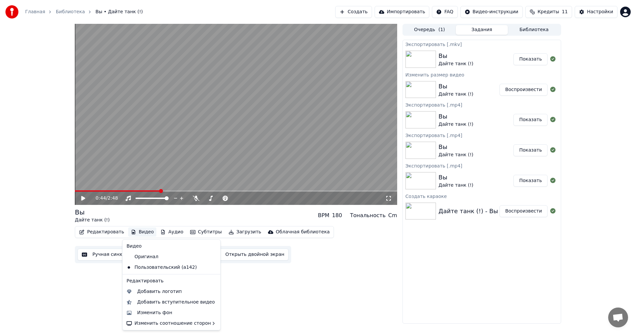
click at [143, 231] on button "Видео" at bounding box center [142, 232] width 28 height 9
click at [144, 256] on div "Оригинал" at bounding box center [166, 257] width 85 height 11
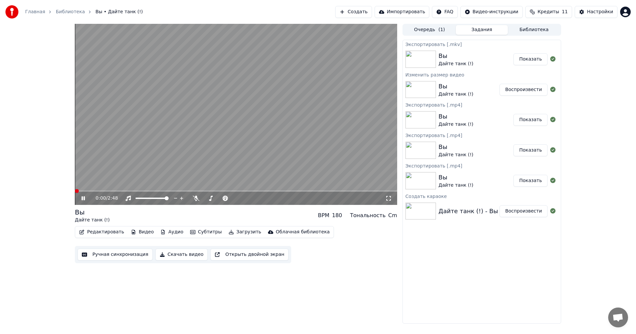
click at [252, 141] on video at bounding box center [236, 114] width 322 height 181
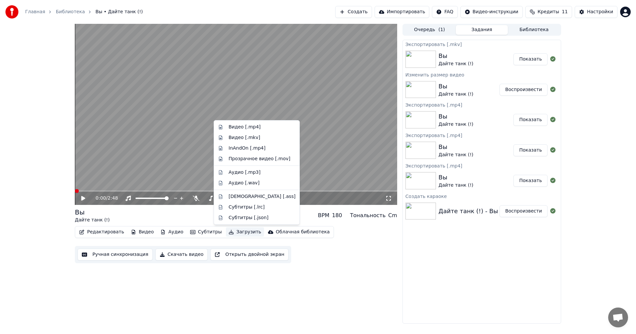
click at [228, 233] on button "Загрузить" at bounding box center [245, 232] width 38 height 9
click at [268, 152] on div "InAndOn [.mp4]" at bounding box center [256, 148] width 83 height 11
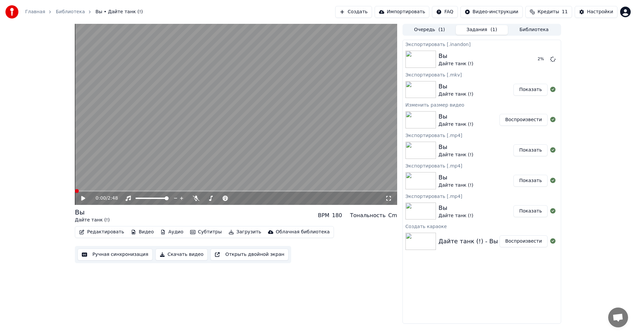
click at [290, 85] on video at bounding box center [236, 114] width 322 height 181
click at [524, 91] on button "Показать" at bounding box center [530, 90] width 34 height 12
click at [531, 58] on button "Показать" at bounding box center [530, 59] width 34 height 12
click at [398, 9] on button "Импортировать" at bounding box center [402, 12] width 55 height 12
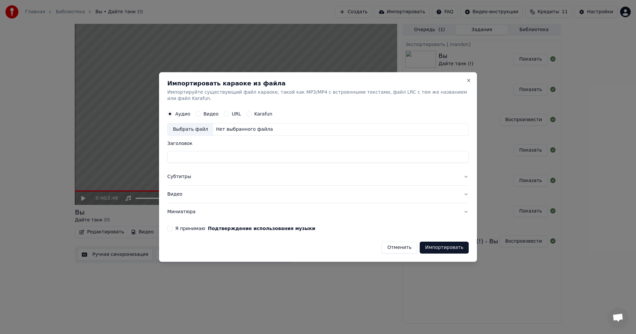
click at [247, 112] on button "Karafun" at bounding box center [248, 114] width 5 height 5
click at [225, 112] on button "URL" at bounding box center [226, 114] width 5 height 5
click at [196, 111] on button "Видео" at bounding box center [197, 113] width 5 height 5
click at [246, 112] on button "Karafun" at bounding box center [248, 114] width 5 height 5
click at [183, 112] on label "Аудио" at bounding box center [182, 114] width 15 height 5
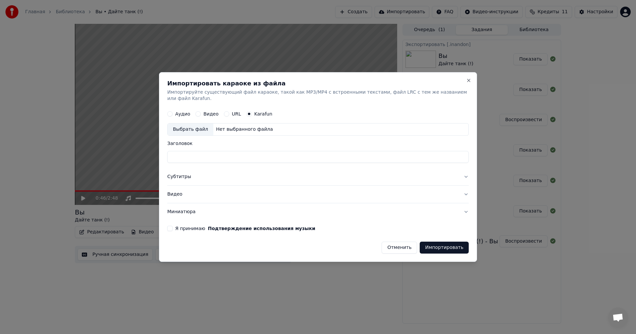
click at [173, 112] on button "Аудио" at bounding box center [169, 114] width 5 height 5
click at [214, 192] on button "Видео" at bounding box center [317, 194] width 301 height 17
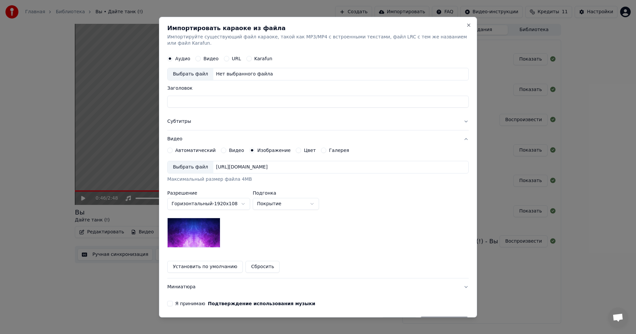
click at [225, 123] on button "Субтитры" at bounding box center [317, 121] width 301 height 17
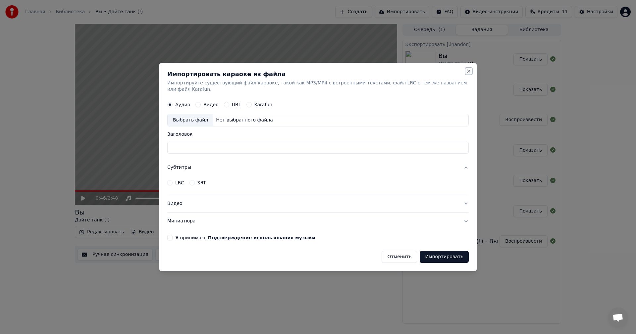
click at [466, 74] on button "Close" at bounding box center [468, 71] width 5 height 5
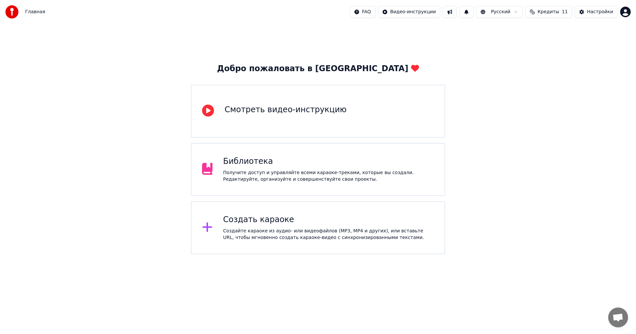
click at [278, 156] on div "Библиотека Получите доступ и управляйте всеми караоке-треками, которые вы созда…" at bounding box center [318, 169] width 254 height 53
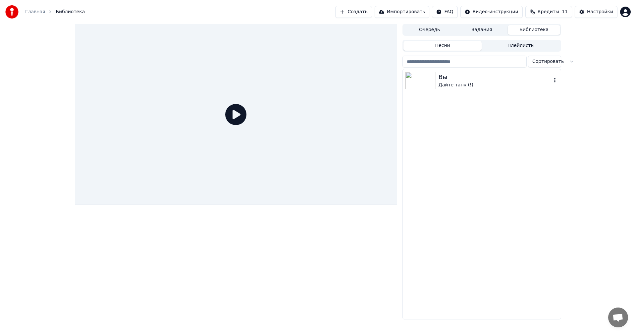
click at [460, 81] on div "Вы" at bounding box center [495, 77] width 113 height 9
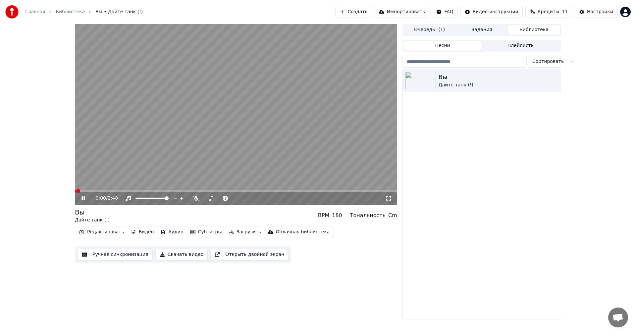
click at [81, 200] on icon at bounding box center [88, 198] width 16 height 5
click at [175, 251] on button "Скачать видео" at bounding box center [181, 255] width 53 height 12
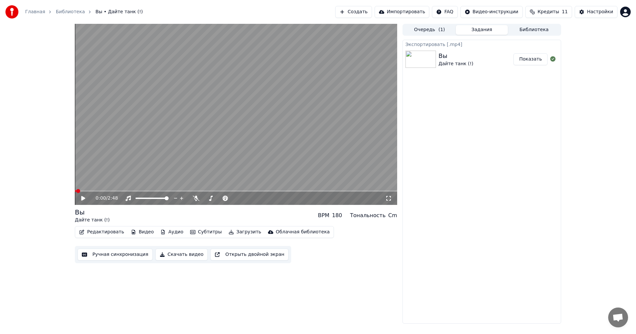
click at [542, 62] on button "Показать" at bounding box center [530, 59] width 34 height 12
click at [389, 199] on icon at bounding box center [388, 198] width 7 height 5
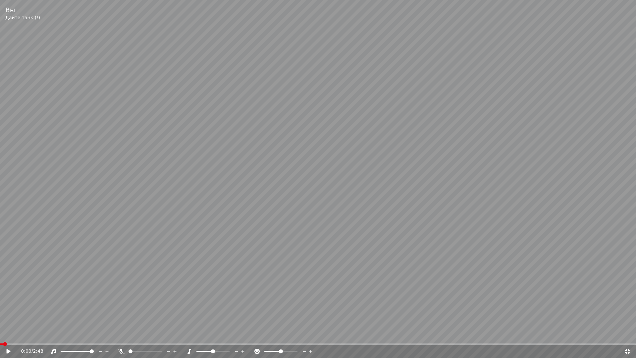
click at [8, 334] on icon at bounding box center [9, 351] width 4 height 5
click at [169, 182] on video at bounding box center [318, 179] width 636 height 358
click at [633, 334] on div "0:25 / 2:48" at bounding box center [318, 350] width 636 height 13
click at [630, 334] on icon at bounding box center [627, 350] width 7 height 5
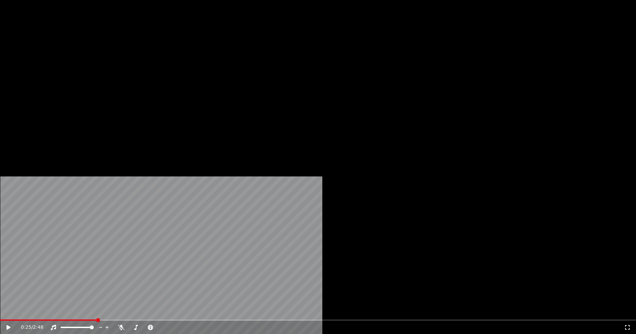
click at [235, 56] on button "Загрузить" at bounding box center [245, 50] width 38 height 9
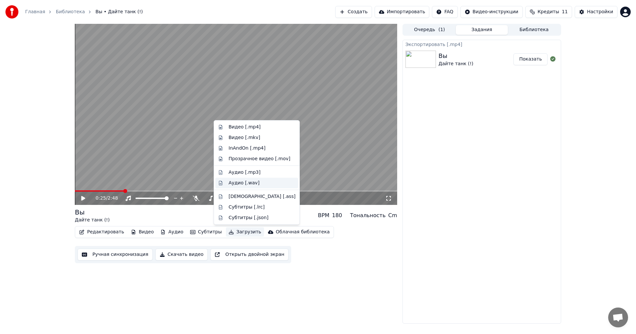
click at [262, 183] on div "Аудио [.wav]" at bounding box center [262, 183] width 67 height 7
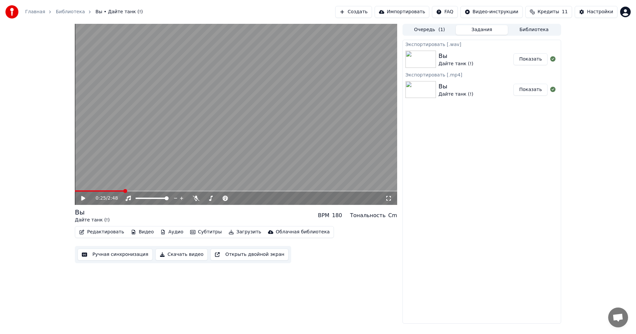
click at [537, 60] on button "Показать" at bounding box center [530, 59] width 34 height 12
click at [87, 199] on icon at bounding box center [88, 198] width 16 height 5
click at [369, 17] on button "Создать" at bounding box center [353, 12] width 36 height 12
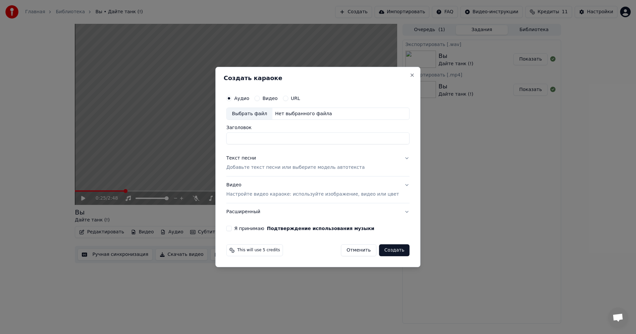
click at [268, 116] on div "Выбрать файл" at bounding box center [250, 114] width 46 height 12
type input "**********"
drag, startPoint x: 287, startPoint y: 142, endPoint x: 157, endPoint y: 125, distance: 130.7
click at [158, 125] on body "**********" at bounding box center [318, 167] width 636 height 334
click at [397, 163] on button "Текст песни Добавьте текст песни или выберите модель автотекста" at bounding box center [317, 163] width 183 height 26
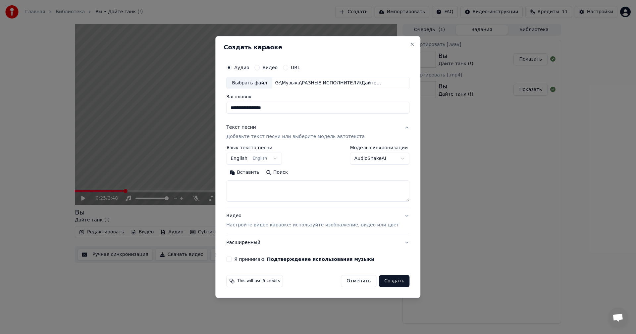
click at [279, 156] on button "English English" at bounding box center [254, 159] width 56 height 12
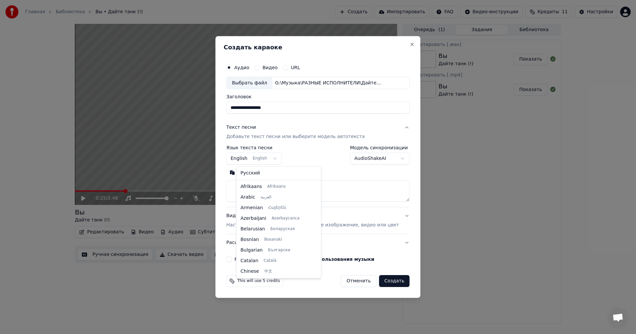
scroll to position [53, 0]
select select "**"
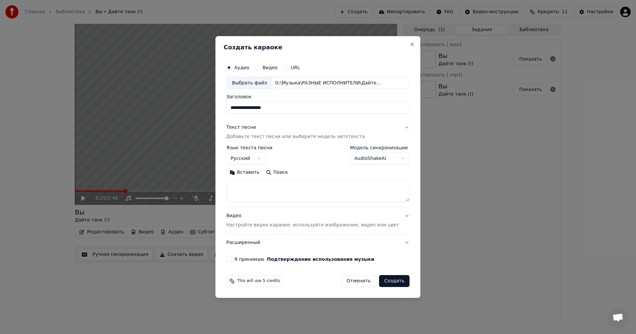
click at [267, 190] on textarea at bounding box center [317, 191] width 183 height 21
paste textarea "**********"
click at [310, 176] on button "Развернуть" at bounding box center [313, 173] width 42 height 11
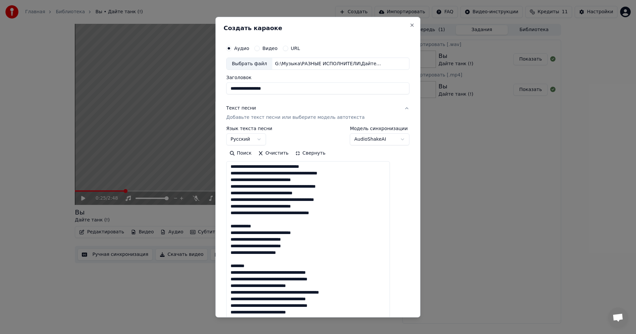
scroll to position [0, 0]
drag, startPoint x: 271, startPoint y: 227, endPoint x: 228, endPoint y: 228, distance: 42.7
click at [228, 228] on div "**********" at bounding box center [317, 167] width 205 height 301
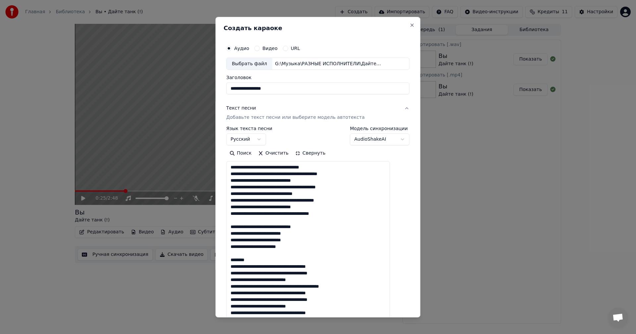
drag, startPoint x: 261, startPoint y: 259, endPoint x: 233, endPoint y: 261, distance: 28.0
click at [233, 261] on div "**********" at bounding box center [318, 326] width 188 height 575
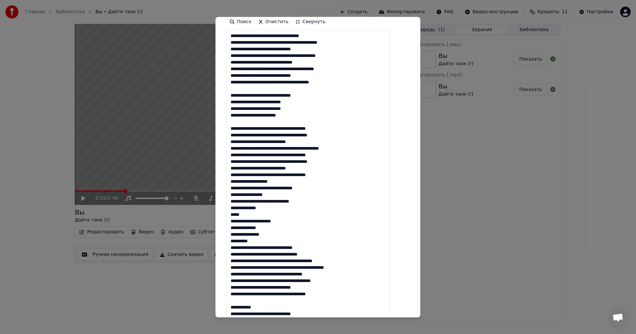
scroll to position [132, 0]
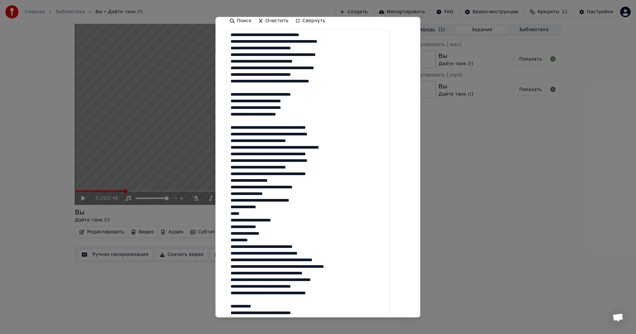
drag, startPoint x: 238, startPoint y: 181, endPoint x: 306, endPoint y: 235, distance: 87.1
click at [306, 235] on textarea at bounding box center [308, 223] width 164 height 389
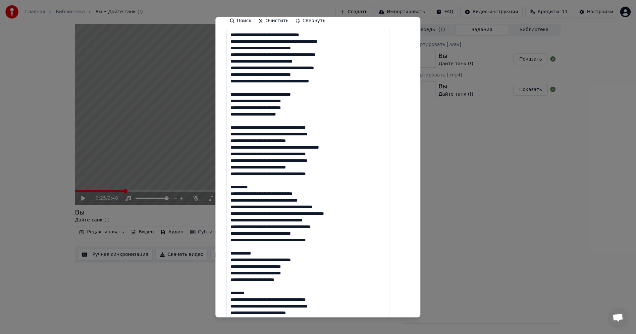
drag, startPoint x: 248, startPoint y: 188, endPoint x: 234, endPoint y: 188, distance: 14.6
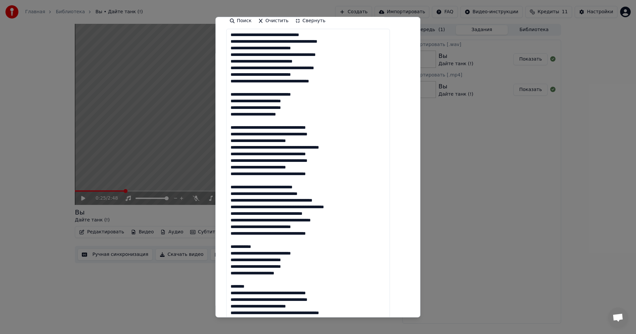
scroll to position [232, 0]
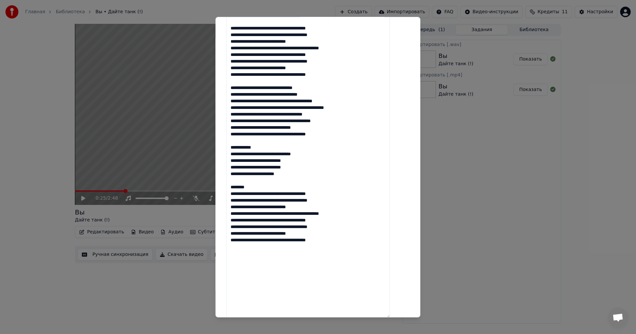
drag, startPoint x: 261, startPoint y: 148, endPoint x: 233, endPoint y: 147, distance: 28.8
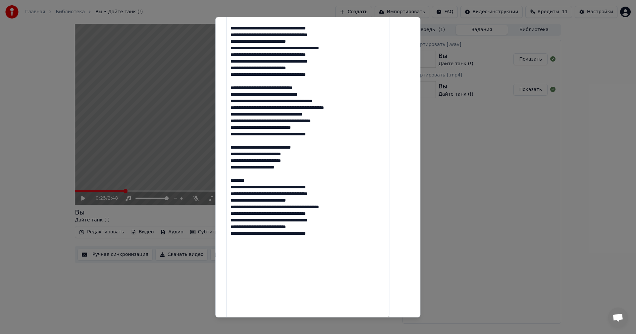
drag, startPoint x: 260, startPoint y: 180, endPoint x: 225, endPoint y: 182, distance: 35.1
click at [225, 182] on div "**********" at bounding box center [317, 167] width 205 height 301
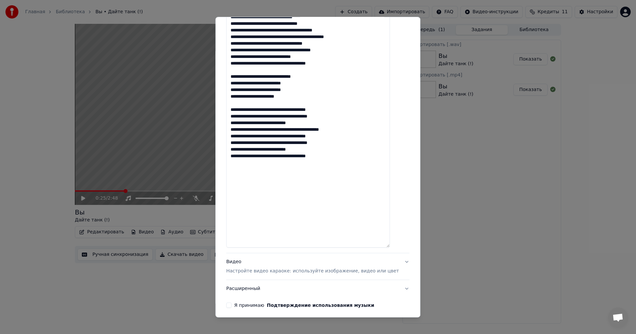
scroll to position [329, 0]
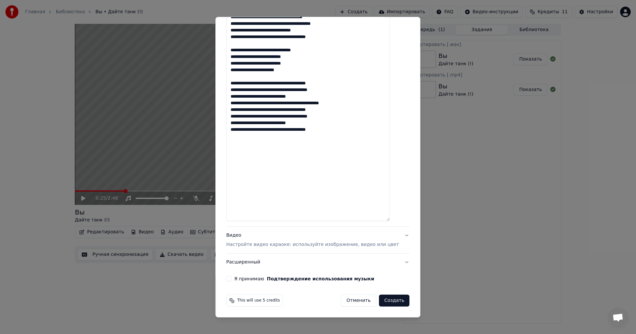
click at [255, 191] on textarea at bounding box center [308, 26] width 164 height 389
click at [335, 136] on textarea at bounding box center [308, 26] width 164 height 389
click at [348, 132] on textarea at bounding box center [308, 26] width 164 height 389
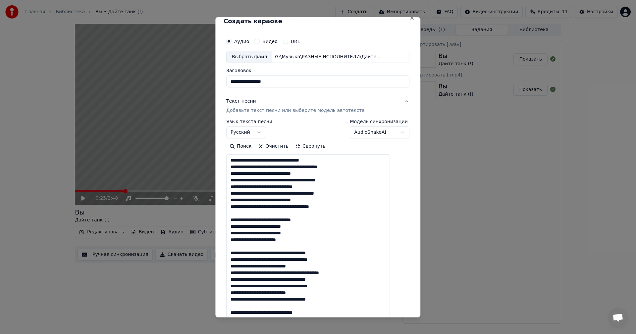
scroll to position [0, 0]
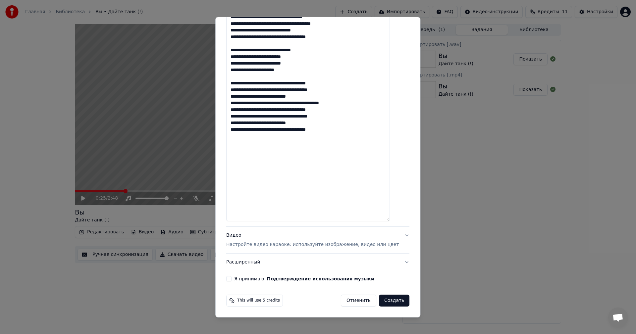
type textarea "**********"
click at [387, 239] on button "Видео Настройте видео караоке: используйте изображение, видео или цвет" at bounding box center [317, 240] width 183 height 26
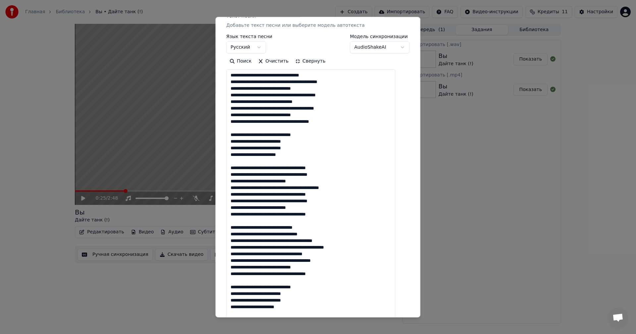
scroll to position [30, 0]
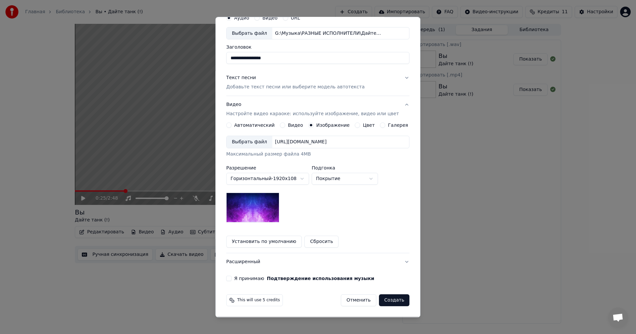
click at [250, 145] on div "Выбрать файл" at bounding box center [250, 142] width 46 height 12
click at [232, 278] on button "Я принимаю Подтверждение использования музыки" at bounding box center [228, 278] width 5 height 5
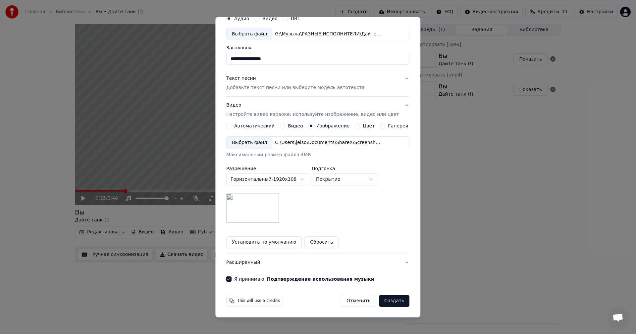
scroll to position [30, 0]
click at [386, 299] on button "Создать" at bounding box center [394, 301] width 30 height 12
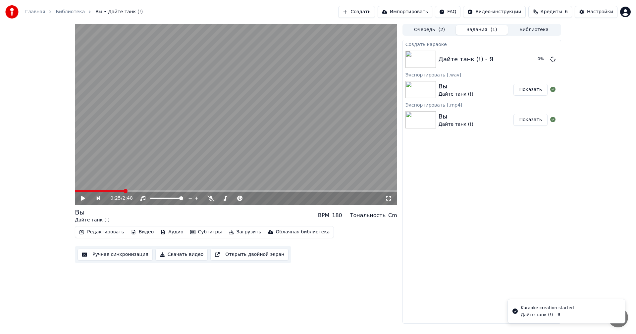
click at [437, 23] on div "Главная Библиотека Вы • Дайте танк (!) Создать Импортировать FAQ Видео-инструкц…" at bounding box center [318, 12] width 636 height 24
click at [436, 30] on button "Очередь ( 2 )" at bounding box center [429, 30] width 52 height 10
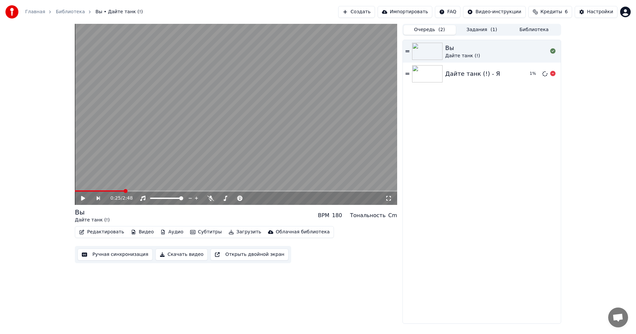
click at [492, 69] on div "Дайте танк (!) - Я" at bounding box center [484, 73] width 79 height 9
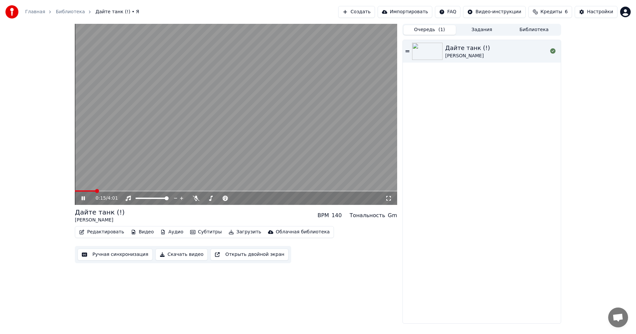
click at [243, 136] on video at bounding box center [236, 114] width 322 height 181
click at [117, 231] on button "Редактировать" at bounding box center [102, 232] width 50 height 9
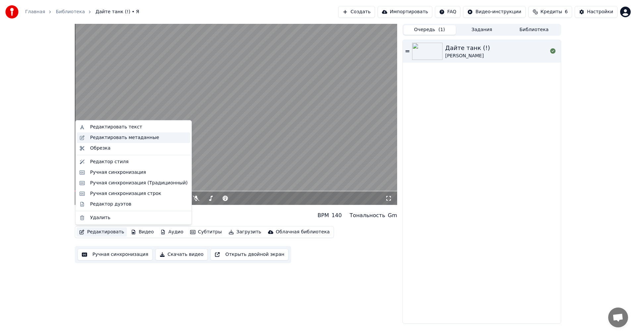
click at [112, 137] on div "Редактировать метаданные" at bounding box center [124, 137] width 69 height 7
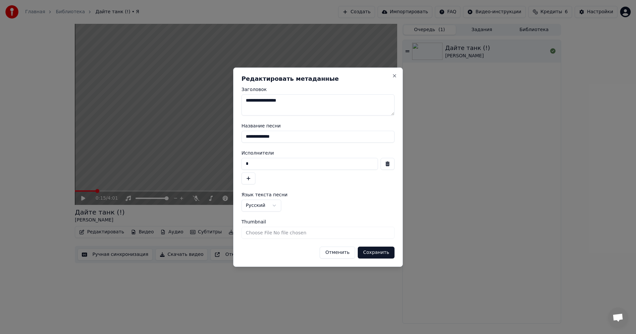
click at [294, 101] on textarea "**********" at bounding box center [317, 104] width 153 height 21
drag, startPoint x: 289, startPoint y: 137, endPoint x: 185, endPoint y: 135, distance: 103.7
click at [176, 137] on body "**********" at bounding box center [318, 167] width 636 height 334
type input "**********"
drag, startPoint x: 199, startPoint y: 165, endPoint x: 243, endPoint y: 155, distance: 45.6
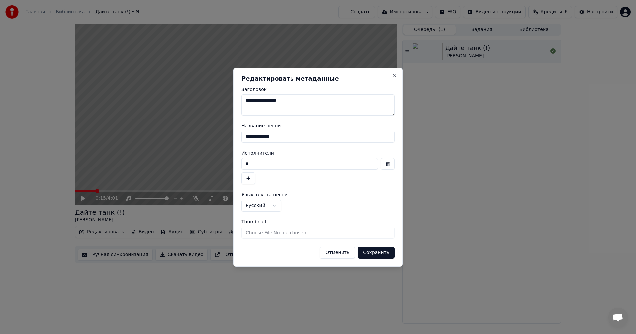
click at [197, 165] on body "**********" at bounding box center [318, 167] width 636 height 334
paste input "**********"
type input "**********"
drag, startPoint x: 283, startPoint y: 138, endPoint x: 182, endPoint y: 138, distance: 101.0
click at [183, 138] on body "**********" at bounding box center [318, 167] width 636 height 334
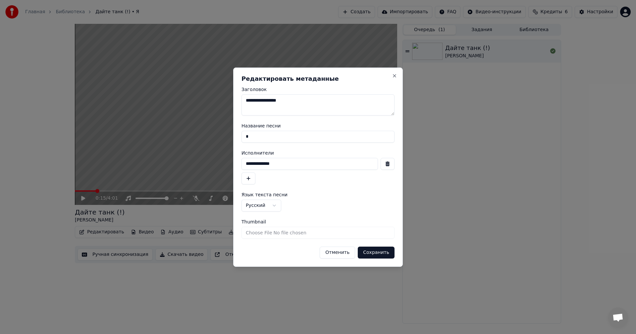
type input "*"
click at [391, 255] on button "Сохранить" at bounding box center [376, 253] width 37 height 12
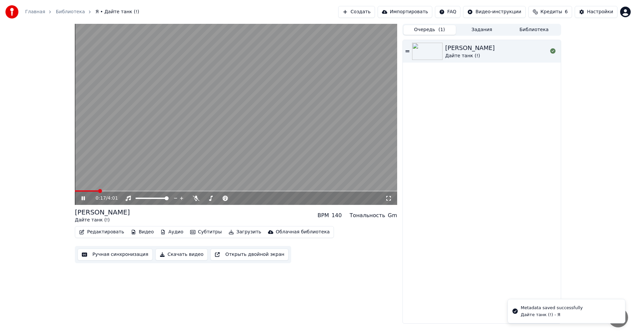
click at [82, 197] on icon at bounding box center [82, 198] width 3 height 4
drag, startPoint x: 81, startPoint y: 191, endPoint x: 56, endPoint y: 190, distance: 25.2
click at [56, 190] on div "0:17 / 4:01 Я Дайте танк (!) BPM 140 Тональность Gm Редактировать Видео Аудио С…" at bounding box center [318, 174] width 636 height 300
click at [88, 199] on icon at bounding box center [88, 198] width 16 height 5
click at [104, 231] on button "Редактировать" at bounding box center [102, 232] width 50 height 9
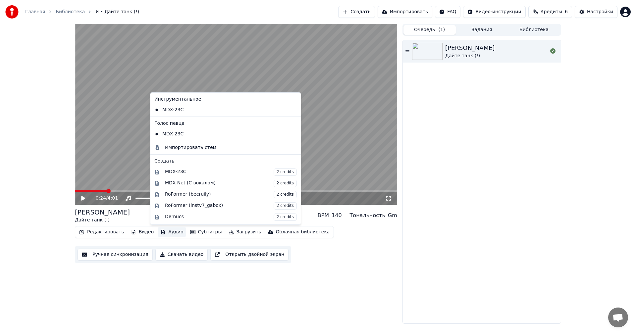
click at [124, 253] on button "Ручная синхронизация" at bounding box center [115, 255] width 75 height 12
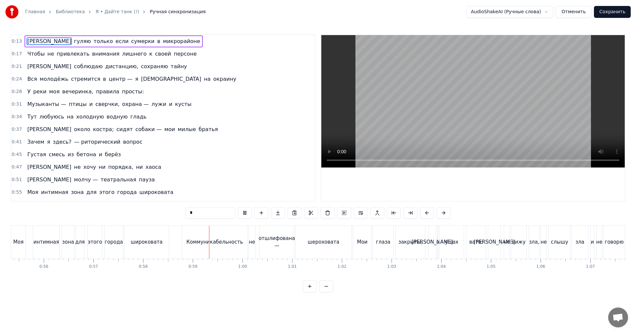
scroll to position [0, 2887]
click at [329, 292] on button at bounding box center [326, 287] width 14 height 12
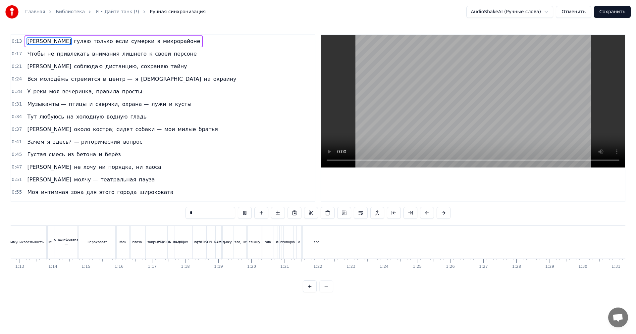
scroll to position [0, 2364]
click at [300, 289] on div "0:13 Я гуляю только если сумерки в микрорайоне 0:17 Чтобы не привлекать внимани…" at bounding box center [318, 163] width 615 height 258
click at [306, 291] on button at bounding box center [310, 287] width 14 height 12
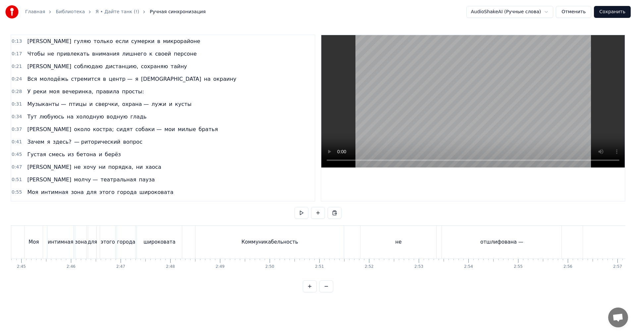
scroll to position [0, 8096]
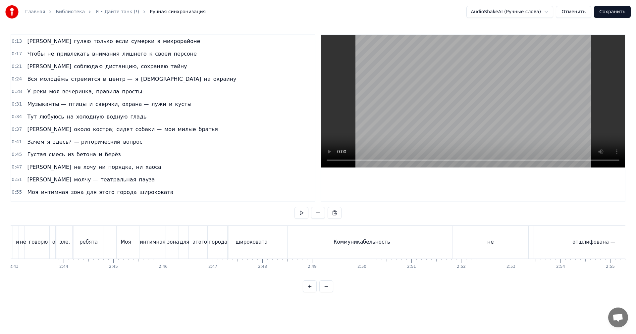
click at [436, 242] on div "Коммуникабельность" at bounding box center [361, 242] width 149 height 33
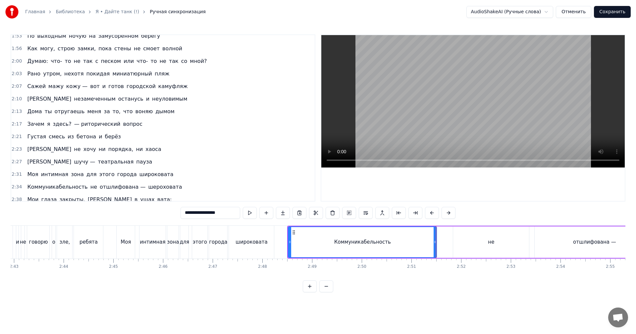
scroll to position [338, 0]
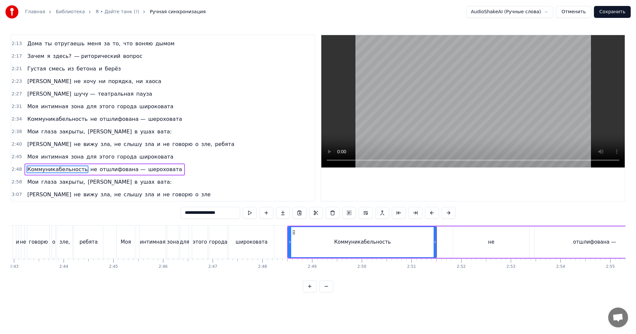
click at [534, 12] on html "Главная Библиотека Я • Дайте танк (!) Ручная синхронизация AudioShakeAI (Ручные…" at bounding box center [318, 151] width 636 height 303
click at [294, 250] on div "Коммуникабельность" at bounding box center [363, 242] width 148 height 30
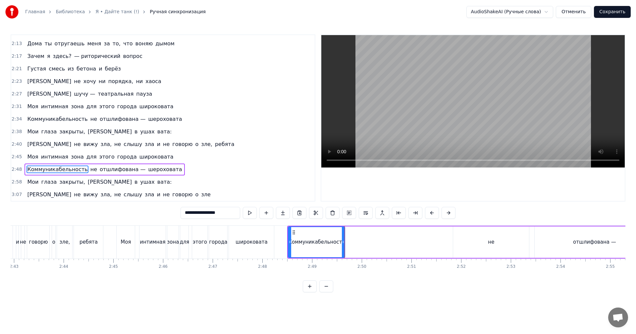
drag, startPoint x: 435, startPoint y: 244, endPoint x: 343, endPoint y: 244, distance: 91.8
click at [343, 244] on icon at bounding box center [343, 241] width 3 height 5
click at [488, 240] on div "не" at bounding box center [491, 242] width 6 height 8
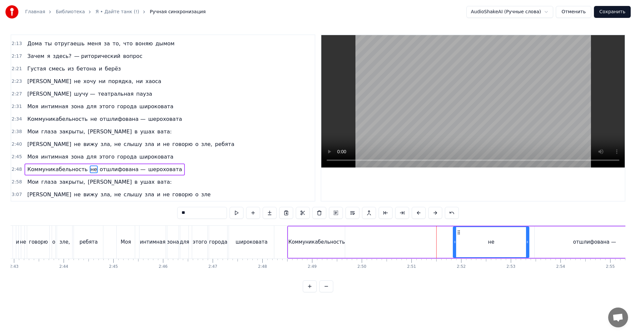
drag, startPoint x: 488, startPoint y: 240, endPoint x: 455, endPoint y: 243, distance: 33.0
click at [455, 243] on div "не" at bounding box center [490, 242] width 75 height 30
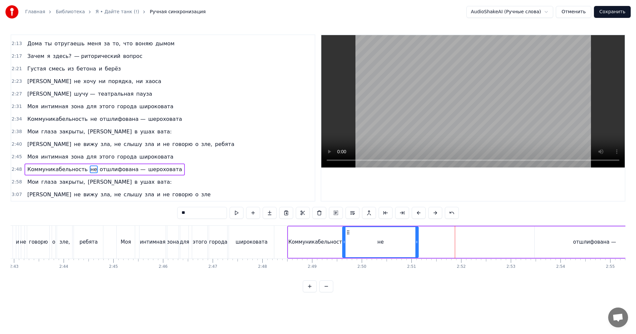
drag, startPoint x: 459, startPoint y: 232, endPoint x: 348, endPoint y: 235, distance: 110.7
click at [348, 235] on icon at bounding box center [347, 232] width 5 height 5
click at [293, 243] on div "Коммуникабельность" at bounding box center [316, 242] width 57 height 8
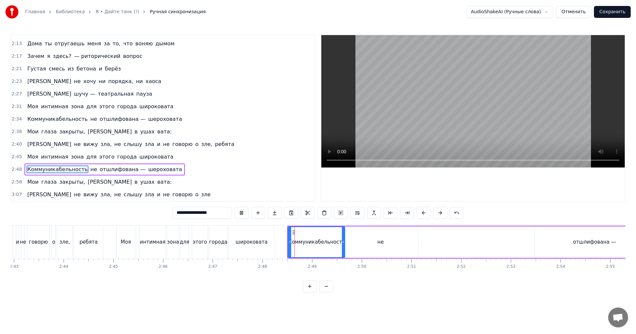
click at [389, 245] on div "не" at bounding box center [381, 242] width 76 height 31
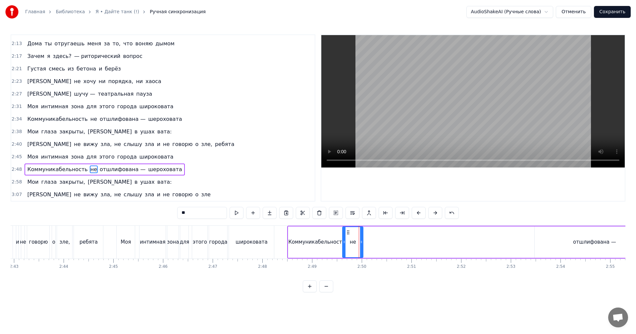
drag, startPoint x: 416, startPoint y: 245, endPoint x: 361, endPoint y: 254, distance: 56.0
click at [361, 254] on div at bounding box center [361, 242] width 3 height 30
click at [601, 245] on div "отшлифована —" at bounding box center [594, 242] width 43 height 8
type input "**********"
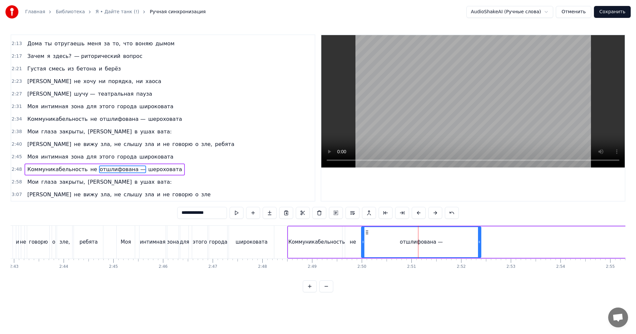
drag, startPoint x: 527, startPoint y: 232, endPoint x: 367, endPoint y: 232, distance: 160.0
click at [367, 232] on icon at bounding box center [366, 232] width 5 height 5
drag, startPoint x: 479, startPoint y: 244, endPoint x: 403, endPoint y: 248, distance: 75.9
click at [403, 248] on div at bounding box center [403, 242] width 3 height 30
click at [616, 10] on button "Сохранить" at bounding box center [612, 12] width 37 height 12
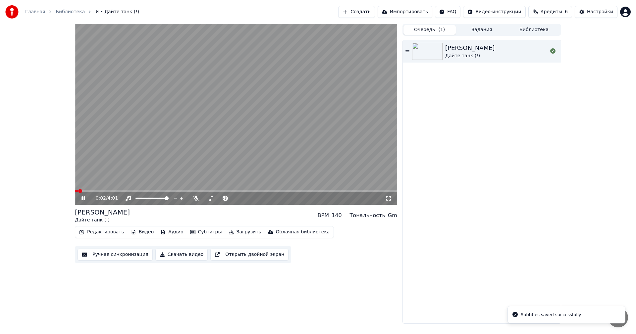
click at [82, 198] on icon at bounding box center [82, 198] width 3 height 4
click at [107, 231] on button "Редактировать" at bounding box center [102, 232] width 50 height 9
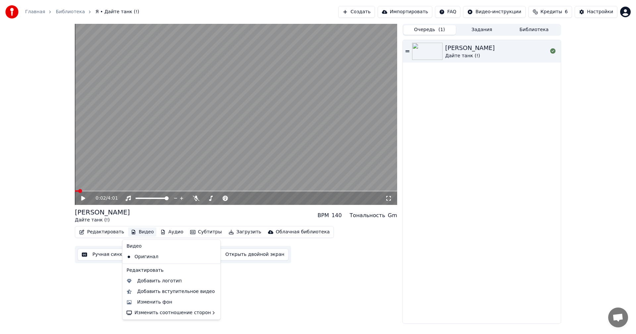
click at [283, 296] on div "0:02 / 4:01 Я Дайте танк (!) BPM 140 Тональность Gm Редактировать Видео Аудио С…" at bounding box center [236, 174] width 322 height 300
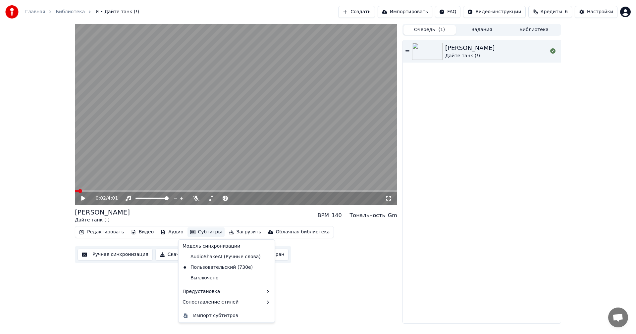
click at [193, 233] on button "Субтитры" at bounding box center [205, 232] width 37 height 9
click at [206, 254] on div "AudioShakeAI (Ручные слова)" at bounding box center [221, 257] width 83 height 11
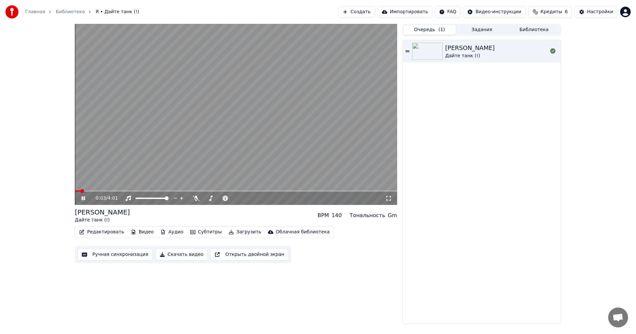
click at [159, 191] on span at bounding box center [236, 190] width 322 height 1
click at [86, 199] on icon at bounding box center [88, 198] width 16 height 5
click at [98, 235] on button "Редактировать" at bounding box center [102, 232] width 50 height 9
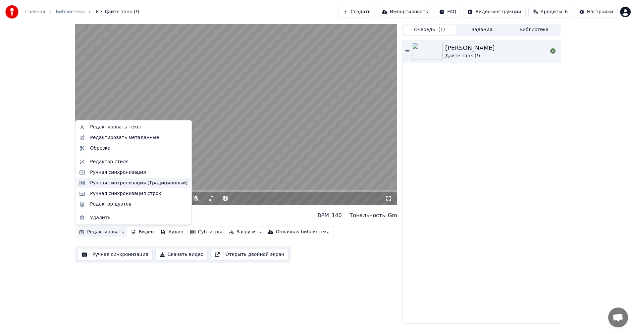
click at [143, 187] on div "Ручная синхронизация (Традиционный)" at bounding box center [133, 183] width 113 height 11
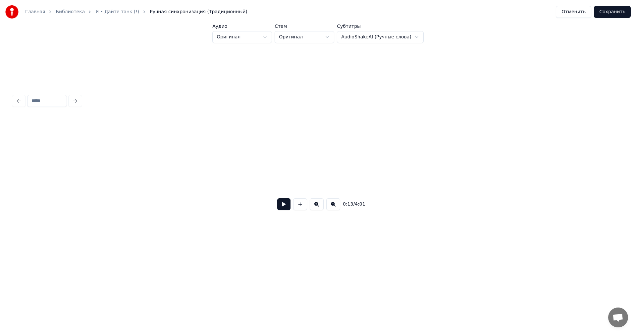
scroll to position [0, 921]
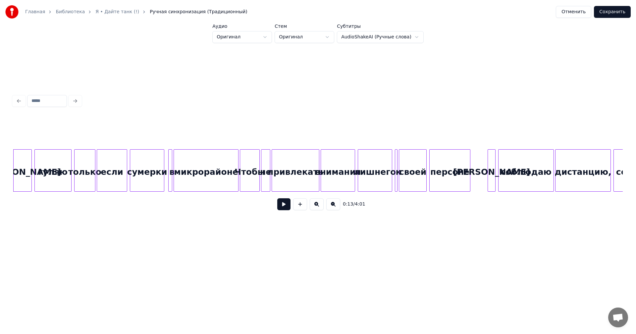
click at [284, 207] on button at bounding box center [283, 204] width 13 height 12
click at [279, 162] on div "привлекать" at bounding box center [295, 172] width 47 height 45
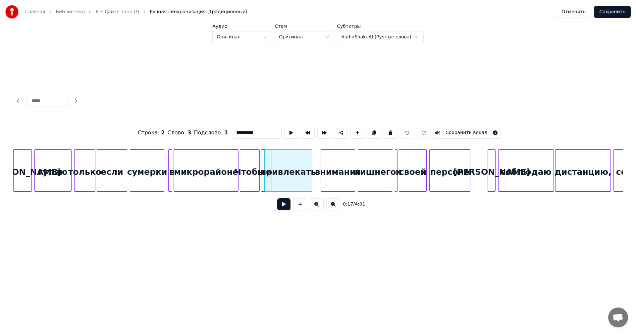
click at [305, 182] on div "привлекать" at bounding box center [288, 172] width 47 height 45
click at [313, 183] on div "привлекать" at bounding box center [295, 172] width 47 height 45
click at [282, 206] on button at bounding box center [283, 204] width 13 height 12
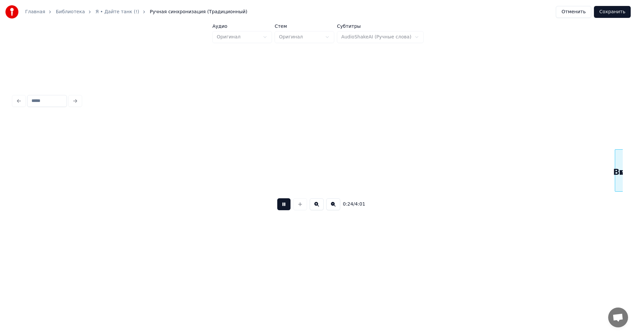
scroll to position [0, 1608]
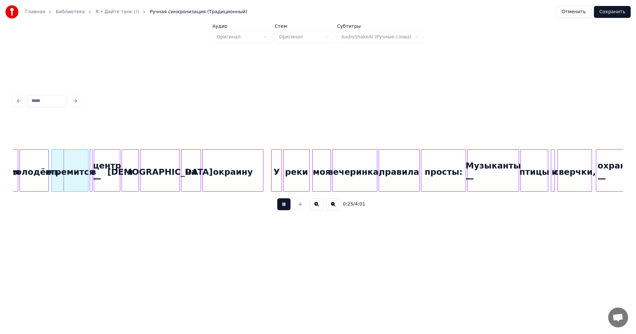
click at [287, 210] on button at bounding box center [283, 204] width 13 height 12
click at [333, 206] on button at bounding box center [333, 204] width 14 height 12
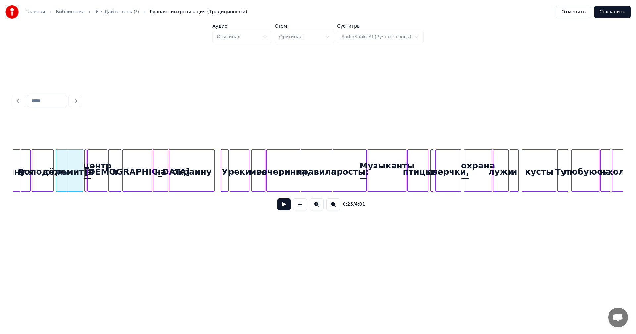
click at [314, 208] on button at bounding box center [317, 204] width 14 height 12
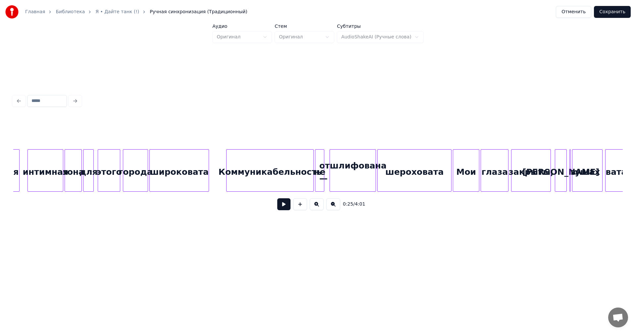
scroll to position [0, 4502]
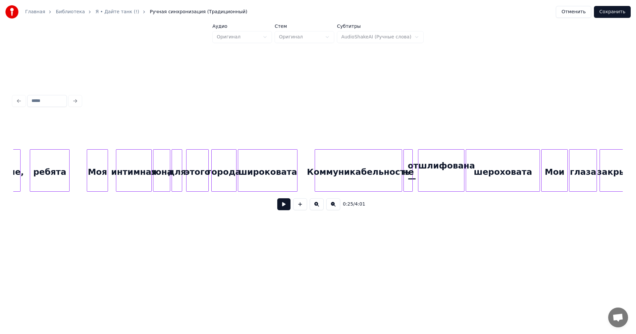
click at [98, 174] on div "Моя" at bounding box center [97, 172] width 21 height 45
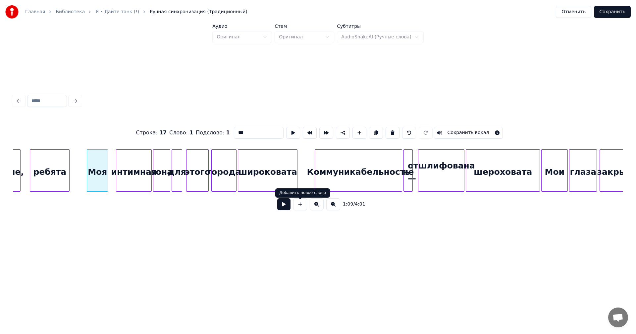
click at [277, 207] on button at bounding box center [283, 204] width 13 height 12
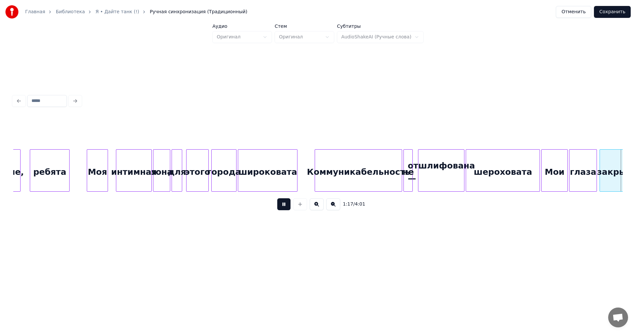
scroll to position [0, 5111]
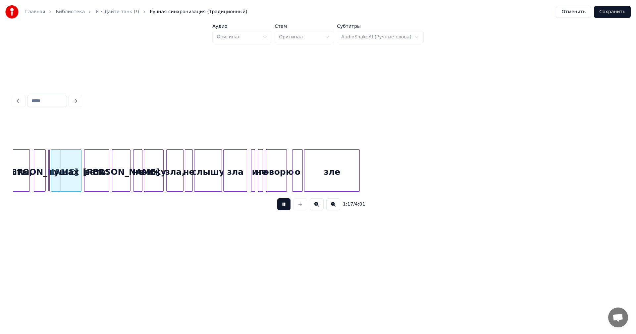
click at [285, 206] on button at bounding box center [283, 204] width 13 height 12
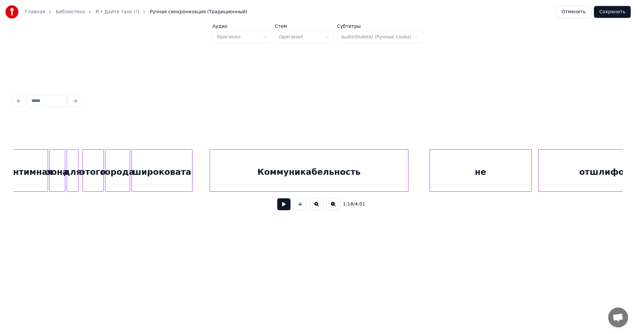
scroll to position [0, 10975]
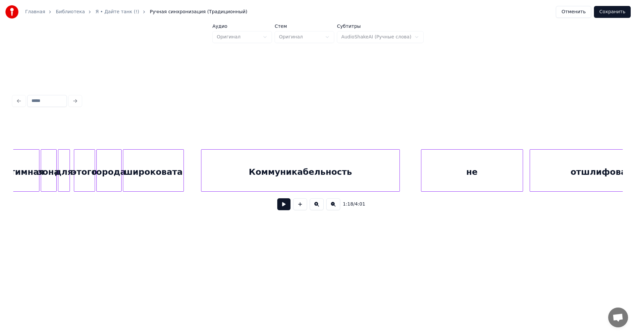
click at [329, 179] on div "Коммуникабельность" at bounding box center [300, 172] width 198 height 45
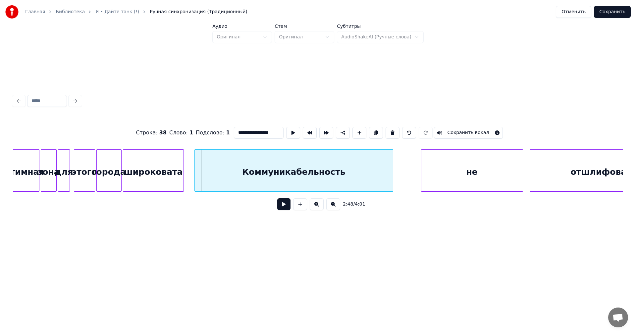
click at [393, 171] on div "Коммуникабельность" at bounding box center [293, 170] width 199 height 42
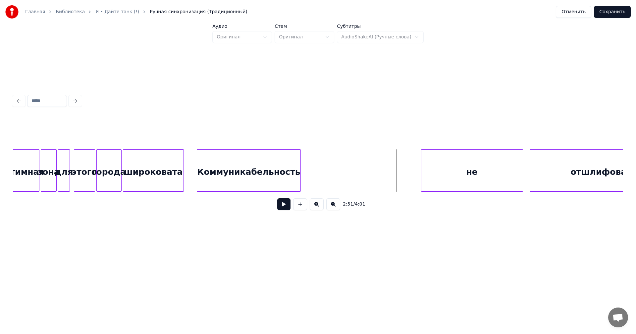
click at [300, 184] on div at bounding box center [299, 171] width 2 height 42
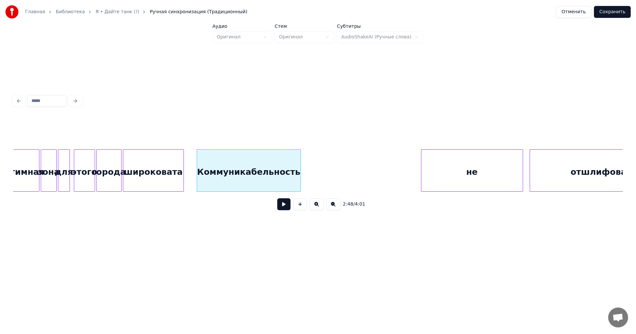
click at [167, 181] on div "широковата" at bounding box center [153, 172] width 60 height 45
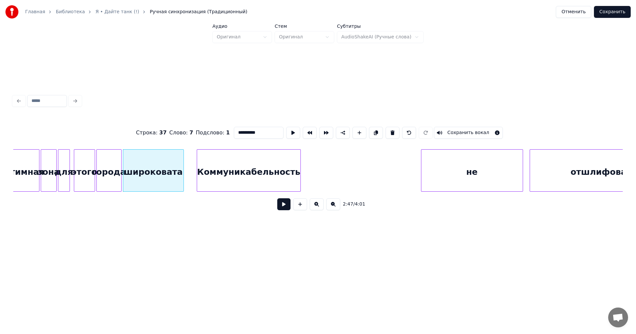
click at [282, 205] on button at bounding box center [283, 204] width 13 height 12
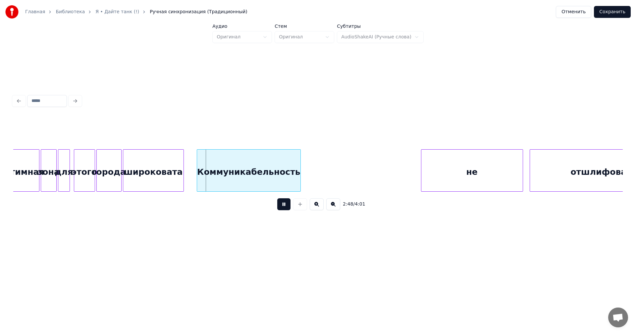
click at [282, 205] on button at bounding box center [283, 204] width 13 height 12
click at [296, 175] on div at bounding box center [296, 171] width 2 height 42
click at [286, 208] on button at bounding box center [283, 204] width 13 height 12
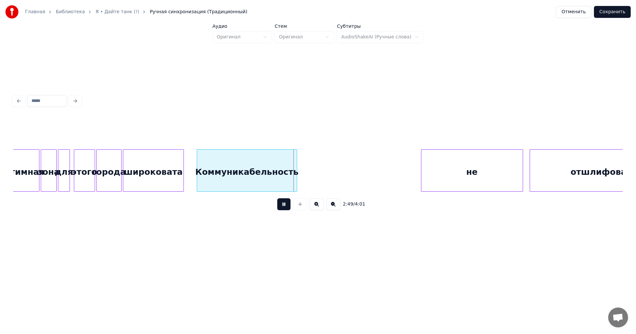
click at [286, 208] on button at bounding box center [283, 204] width 13 height 12
click at [282, 179] on div at bounding box center [283, 171] width 2 height 42
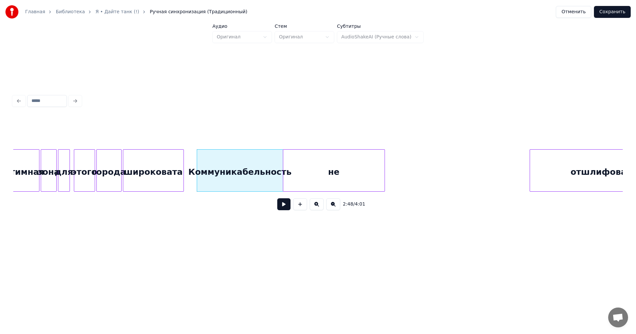
click at [323, 177] on div "не" at bounding box center [333, 172] width 101 height 45
click at [299, 180] on div at bounding box center [299, 171] width 2 height 42
click at [214, 176] on div "Коммуникабельность" at bounding box center [240, 172] width 86 height 45
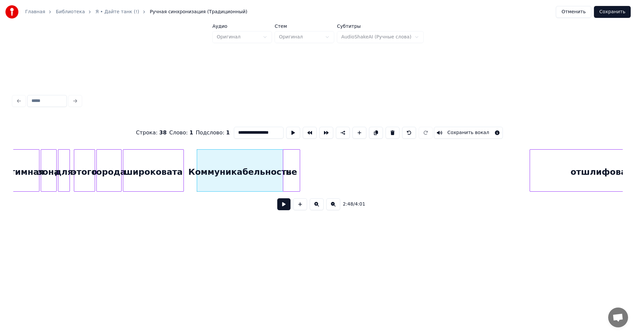
click at [279, 210] on button at bounding box center [283, 204] width 13 height 12
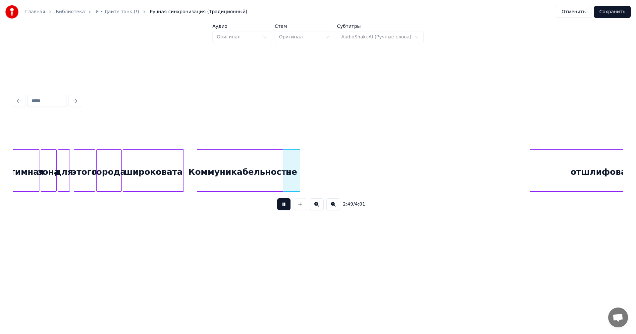
click at [280, 210] on button at bounding box center [283, 204] width 13 height 12
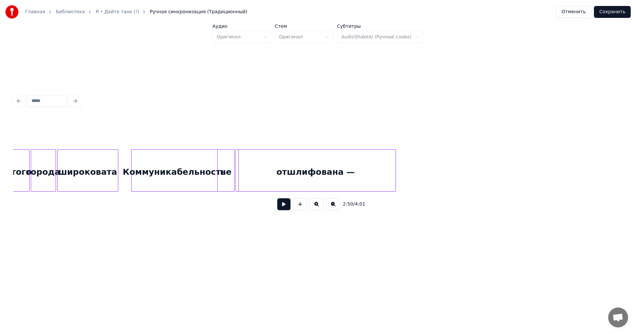
click at [343, 174] on div "отшлифована —" at bounding box center [316, 172] width 160 height 45
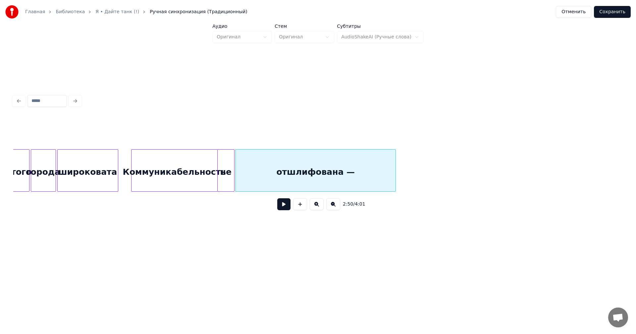
click at [279, 210] on button at bounding box center [283, 204] width 13 height 12
click at [281, 208] on button at bounding box center [283, 204] width 13 height 12
click at [396, 177] on div "отшлифована —" at bounding box center [316, 170] width 160 height 42
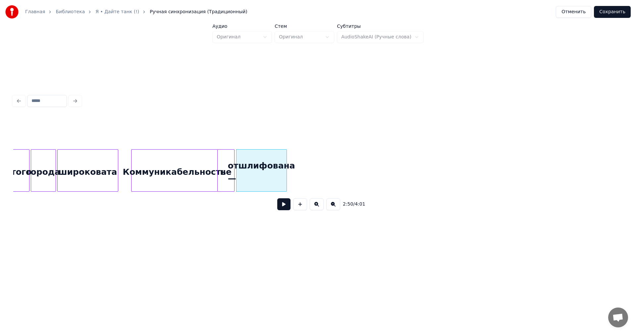
click at [285, 182] on div at bounding box center [286, 171] width 2 height 42
click at [284, 205] on button at bounding box center [283, 204] width 13 height 12
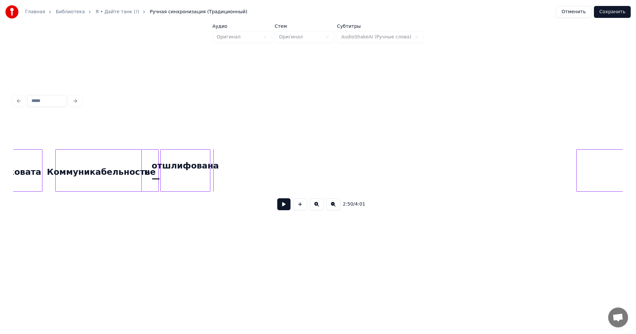
scroll to position [0, 11170]
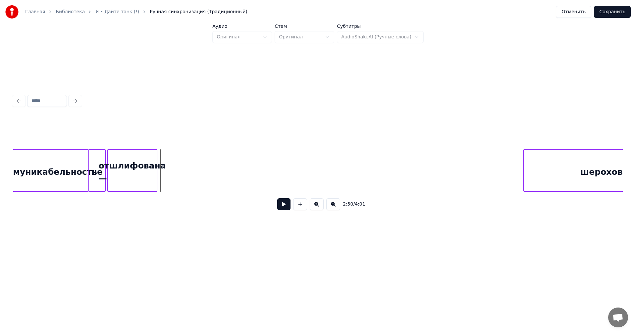
click at [330, 209] on button at bounding box center [333, 204] width 14 height 12
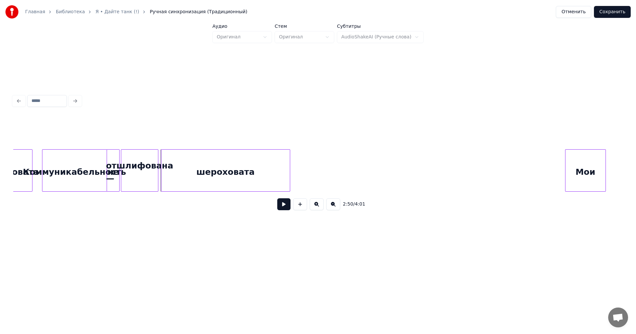
click at [220, 170] on div "шероховата" at bounding box center [225, 172] width 129 height 45
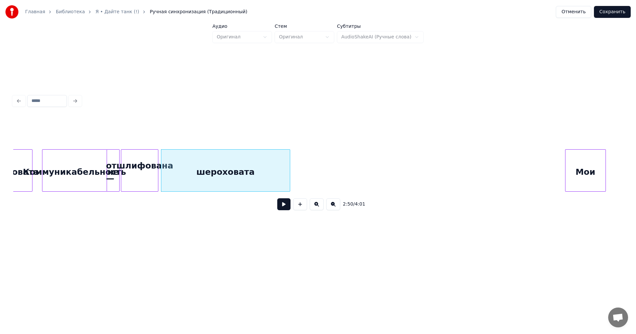
click at [286, 210] on button at bounding box center [283, 204] width 13 height 12
click at [288, 172] on div "шероховата" at bounding box center [222, 170] width 129 height 42
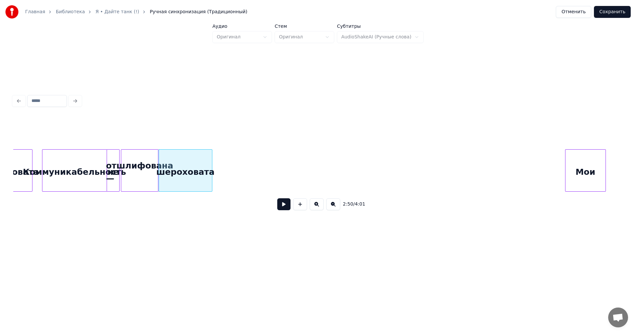
click at [211, 176] on div at bounding box center [211, 171] width 2 height 42
click at [232, 186] on div "Мои" at bounding box center [233, 172] width 40 height 45
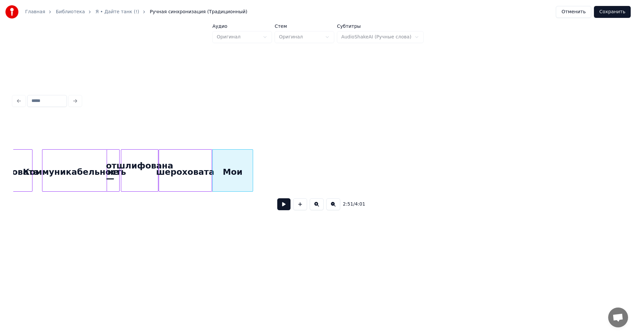
click at [283, 204] on button at bounding box center [283, 204] width 13 height 12
click at [234, 172] on div at bounding box center [235, 171] width 2 height 42
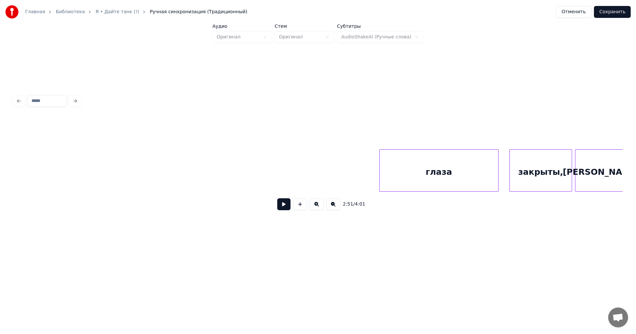
scroll to position [0, 8650]
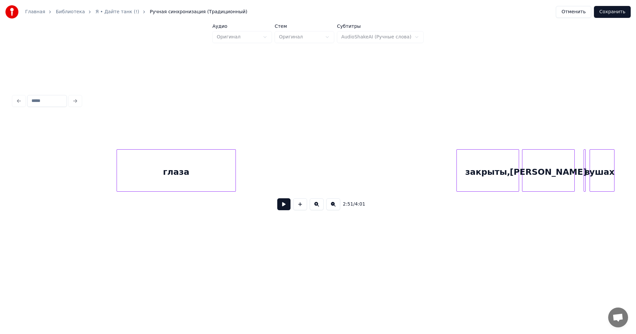
click at [212, 162] on div "глаза" at bounding box center [176, 172] width 119 height 45
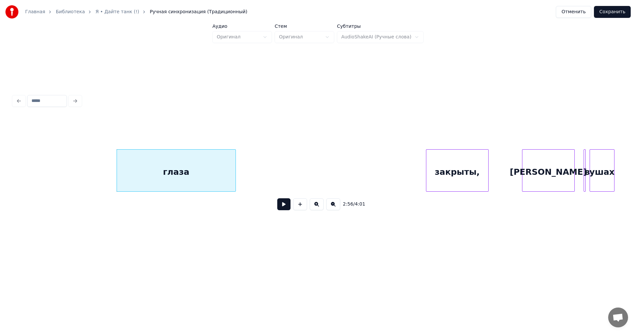
click at [426, 166] on div "закрыты," at bounding box center [457, 172] width 62 height 45
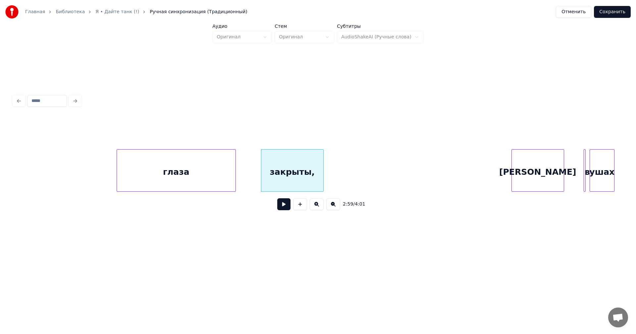
click at [512, 180] on div "[PERSON_NAME]" at bounding box center [538, 172] width 52 height 45
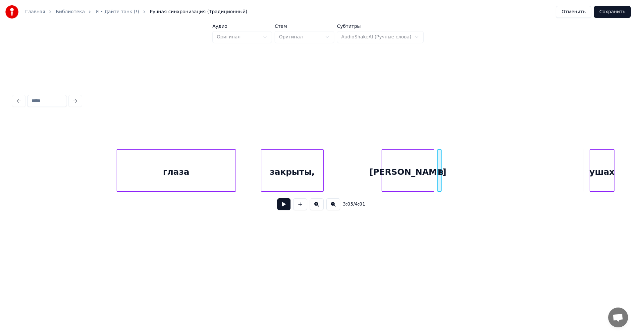
click at [437, 182] on div "в" at bounding box center [439, 170] width 4 height 42
click at [465, 176] on div "ушах" at bounding box center [462, 172] width 24 height 45
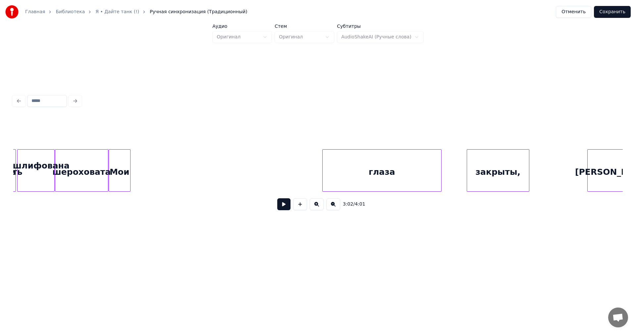
scroll to position [0, 8331]
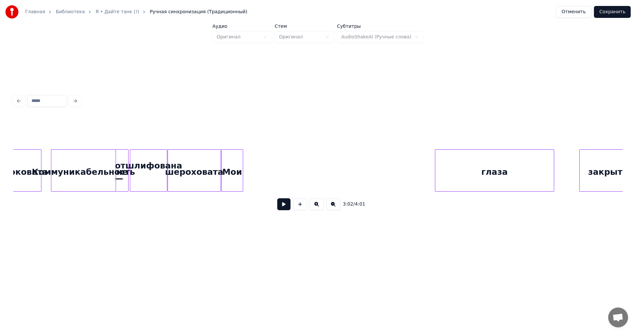
click at [239, 164] on div "Мои" at bounding box center [232, 172] width 21 height 45
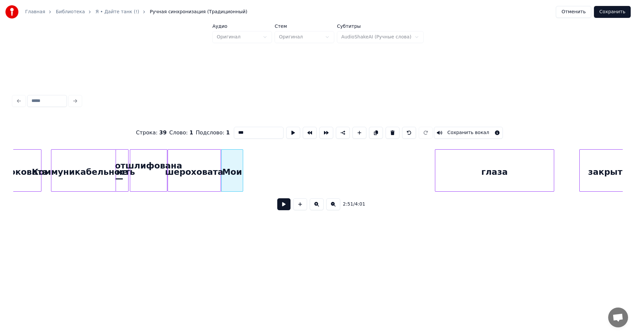
click at [288, 208] on button at bounding box center [283, 204] width 13 height 12
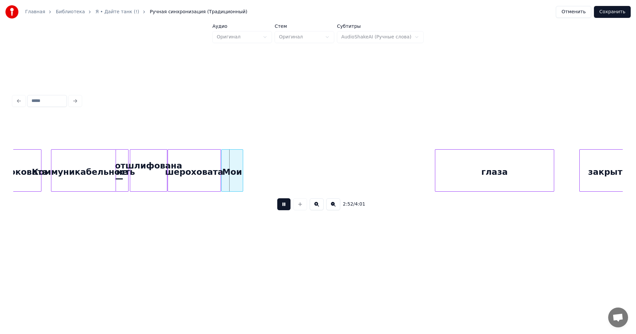
click at [288, 208] on button at bounding box center [283, 204] width 13 height 12
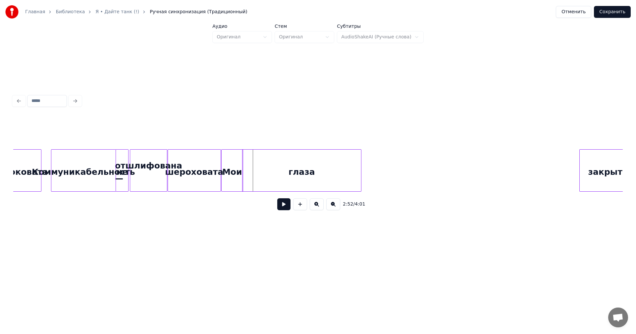
click at [271, 178] on div "глаза" at bounding box center [301, 172] width 119 height 45
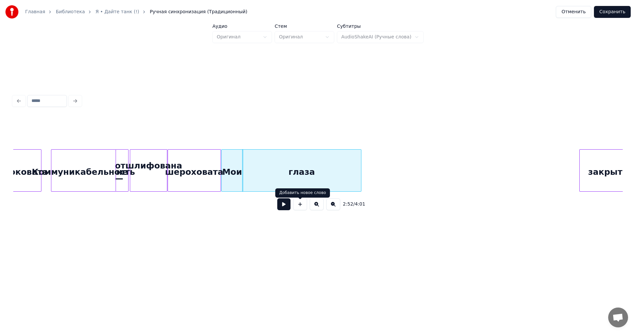
click at [283, 210] on button at bounding box center [283, 204] width 13 height 12
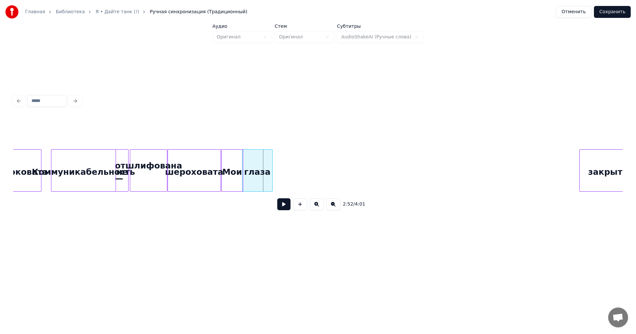
click at [272, 176] on div at bounding box center [271, 171] width 2 height 42
click at [284, 207] on button at bounding box center [283, 204] width 13 height 12
click at [266, 177] on div at bounding box center [265, 171] width 2 height 42
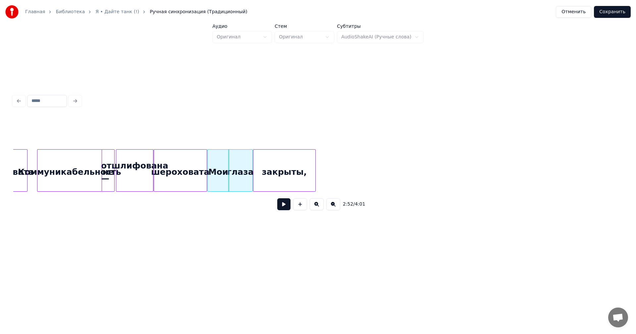
click at [289, 158] on div "закрыты," at bounding box center [284, 172] width 62 height 45
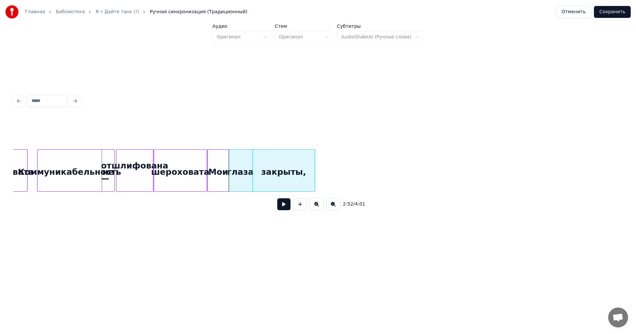
drag, startPoint x: 287, startPoint y: 207, endPoint x: 283, endPoint y: 207, distance: 4.4
click at [283, 207] on button at bounding box center [283, 204] width 13 height 12
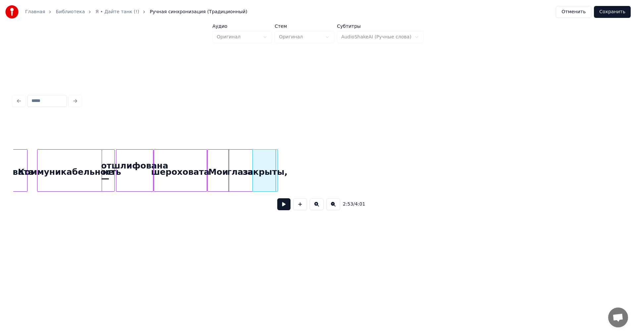
click at [277, 180] on div at bounding box center [277, 171] width 2 height 42
click at [282, 204] on button at bounding box center [283, 204] width 13 height 12
click at [284, 207] on button at bounding box center [283, 204] width 13 height 12
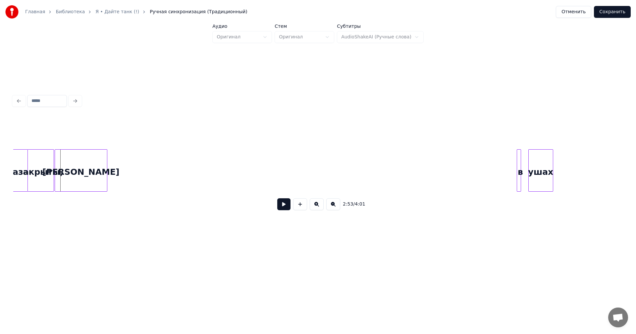
click at [75, 173] on div "[PERSON_NAME]" at bounding box center [81, 172] width 52 height 45
click at [73, 179] on div at bounding box center [72, 171] width 2 height 42
click at [282, 210] on button at bounding box center [283, 204] width 13 height 12
click at [282, 209] on button at bounding box center [283, 204] width 13 height 12
click at [75, 174] on div "в" at bounding box center [74, 172] width 7 height 45
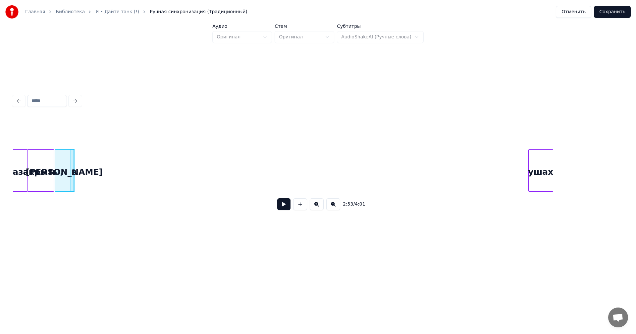
click at [64, 167] on div "[PERSON_NAME]" at bounding box center [64, 172] width 19 height 45
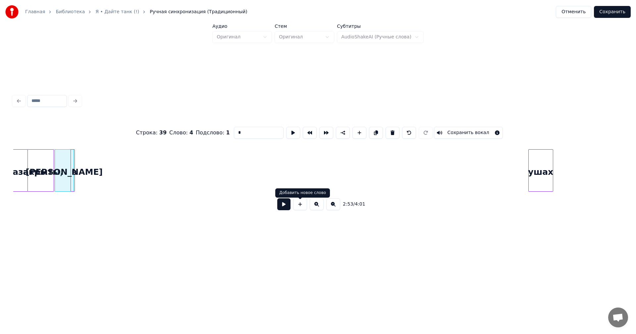
click at [286, 208] on button at bounding box center [283, 204] width 13 height 12
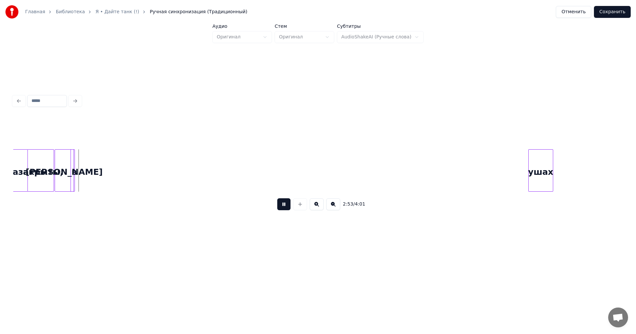
click at [286, 208] on button at bounding box center [283, 204] width 13 height 12
click at [86, 161] on div "ушах" at bounding box center [89, 172] width 24 height 45
click at [282, 208] on button at bounding box center [283, 204] width 13 height 12
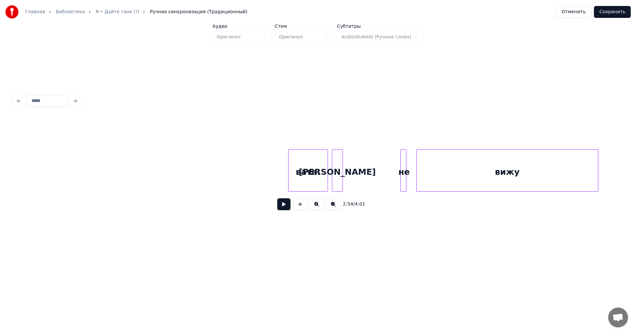
scroll to position [0, 9054]
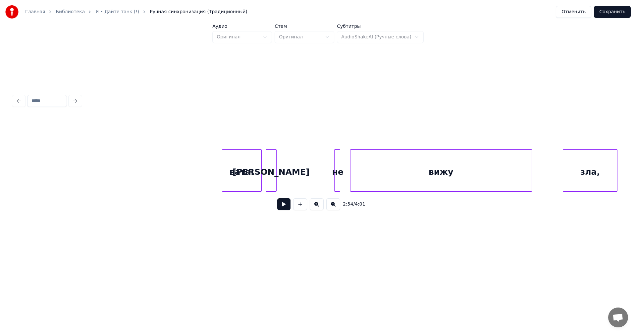
click at [233, 154] on div "вата:" at bounding box center [241, 172] width 39 height 45
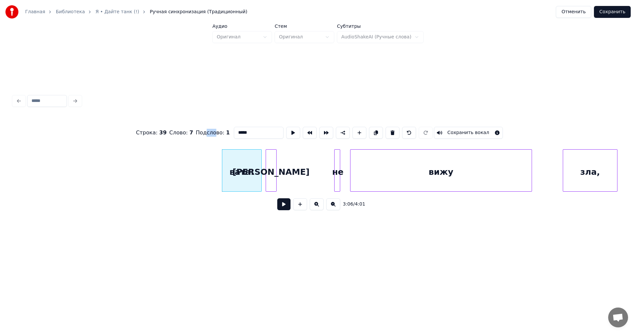
drag, startPoint x: 206, startPoint y: 142, endPoint x: 213, endPoint y: 137, distance: 9.1
click at [213, 137] on div "Строка : 39 Слово : 7 Подслово : 1 ***** Сохранить вокал" at bounding box center [317, 132] width 609 height 33
click at [239, 102] on div at bounding box center [318, 101] width 615 height 15
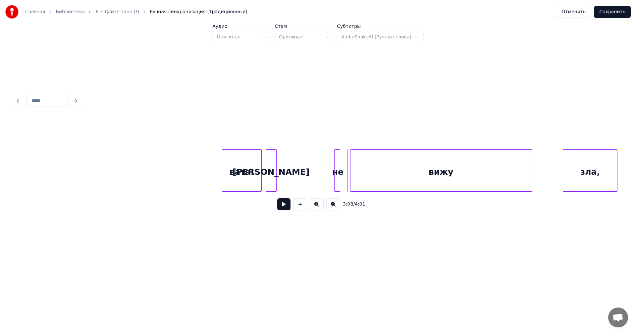
click at [596, 165] on div "зла," at bounding box center [590, 172] width 54 height 45
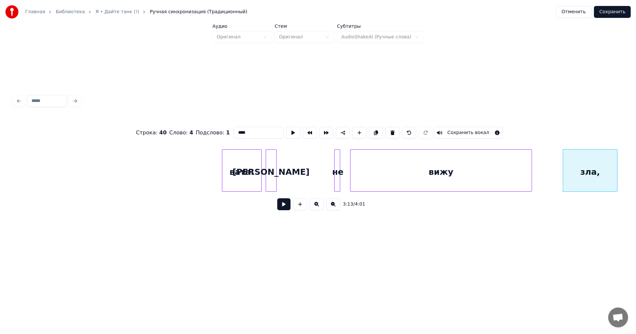
click at [400, 165] on div "вижу" at bounding box center [440, 172] width 181 height 45
type input "****"
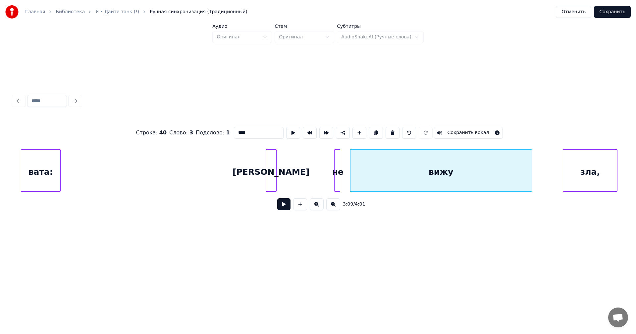
scroll to position [0, 9025]
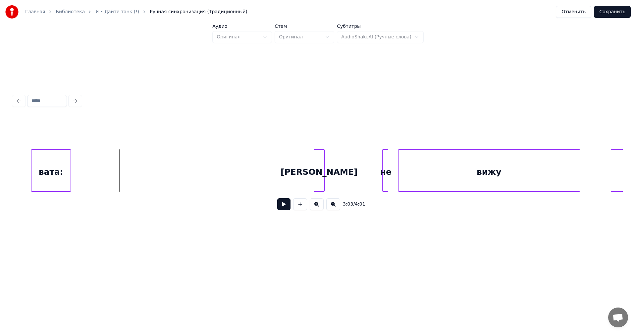
scroll to position [0, 8992]
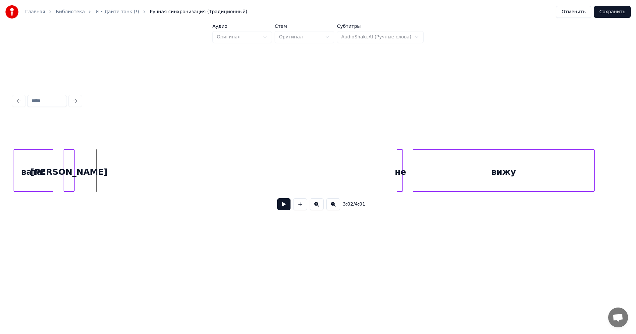
click at [73, 179] on div "[PERSON_NAME]" at bounding box center [69, 172] width 10 height 45
click at [86, 178] on div "не" at bounding box center [88, 172] width 7 height 45
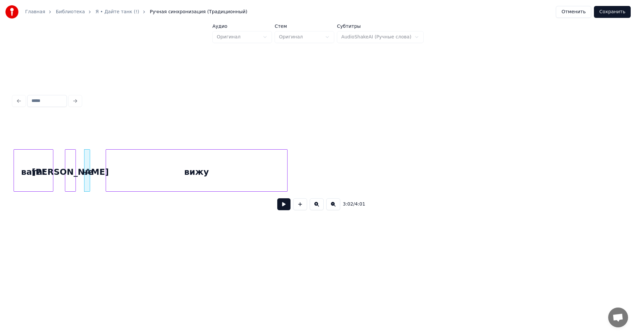
click at [180, 167] on div "вижу" at bounding box center [196, 172] width 181 height 45
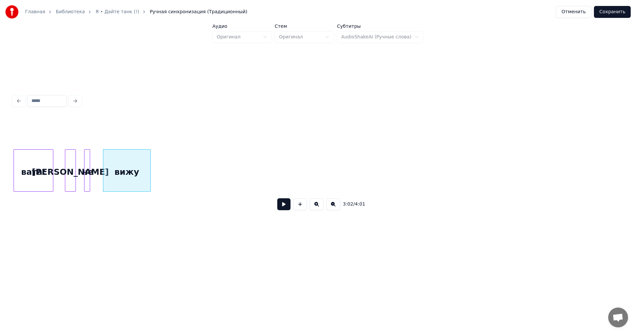
click at [150, 172] on div at bounding box center [149, 171] width 2 height 42
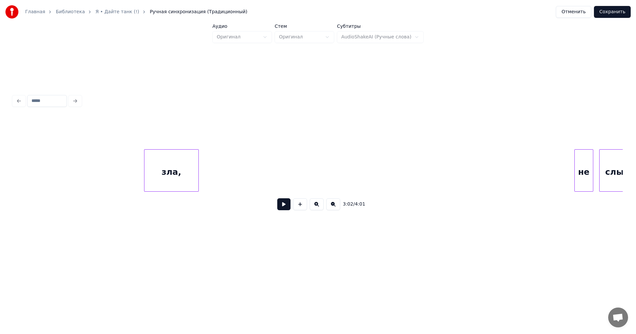
scroll to position [0, 9103]
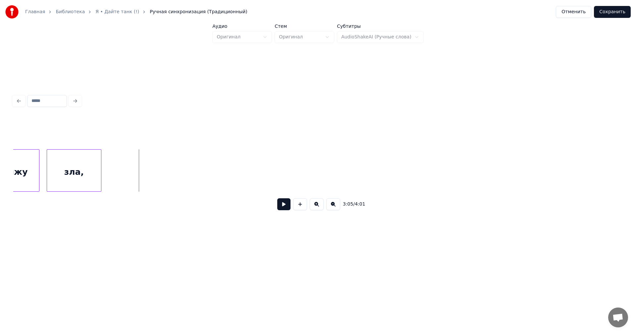
click at [83, 173] on div "зла," at bounding box center [74, 172] width 54 height 45
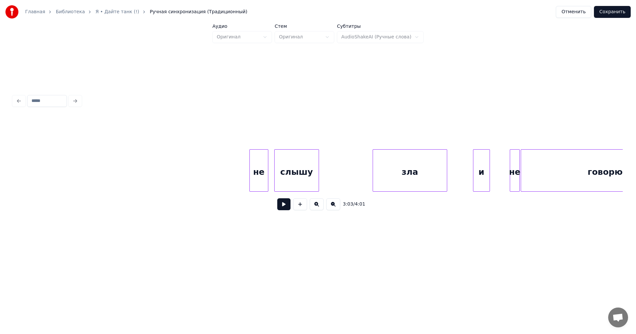
scroll to position [0, 9472]
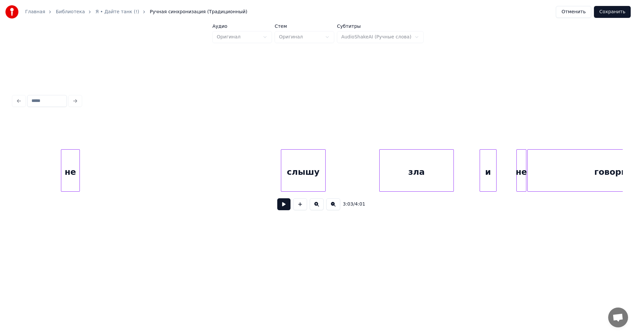
click at [61, 170] on div "не" at bounding box center [70, 172] width 18 height 45
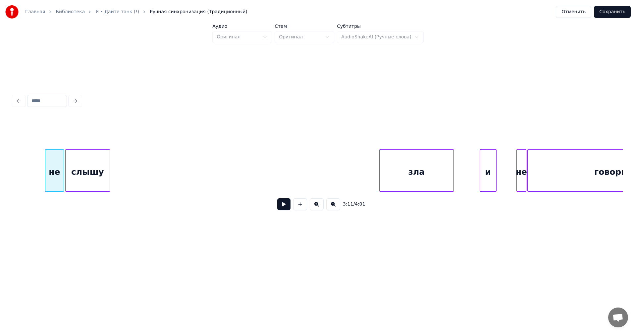
click at [99, 164] on div "слышу" at bounding box center [88, 172] width 44 height 45
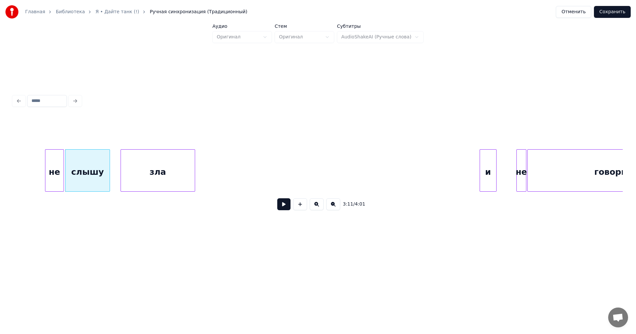
click at [180, 174] on div "зла" at bounding box center [158, 172] width 74 height 45
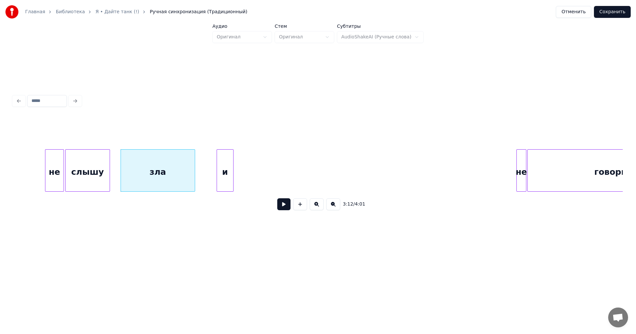
click at [224, 177] on div "и" at bounding box center [225, 172] width 16 height 45
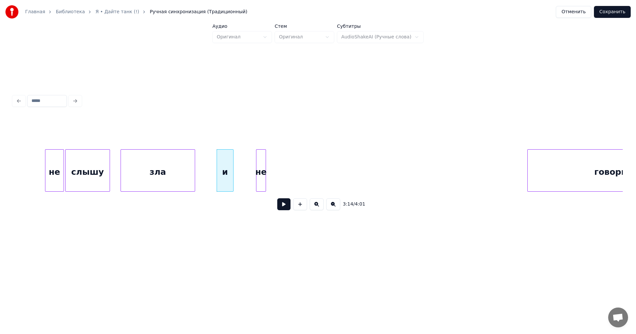
click at [261, 177] on div "не" at bounding box center [260, 172] width 9 height 45
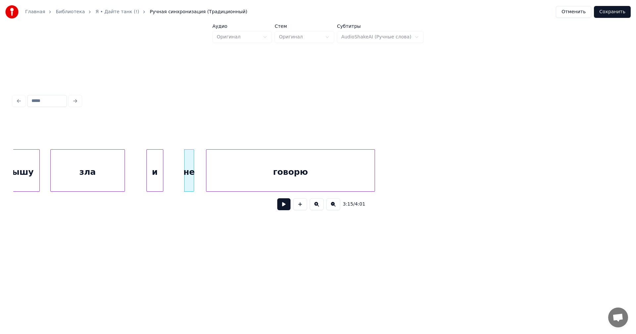
click at [304, 181] on div "говорю" at bounding box center [290, 172] width 168 height 45
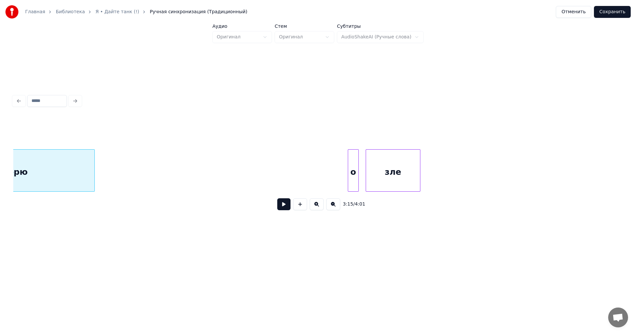
scroll to position [0, 9837]
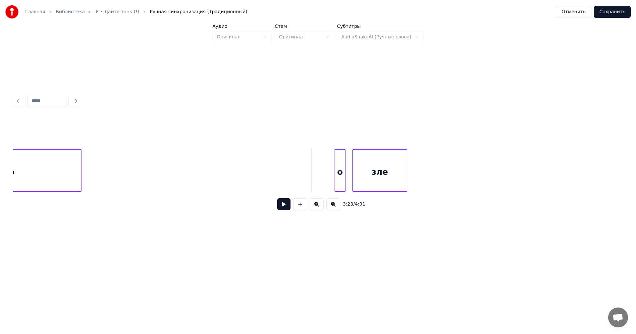
click at [362, 171] on div "зле" at bounding box center [380, 172] width 54 height 45
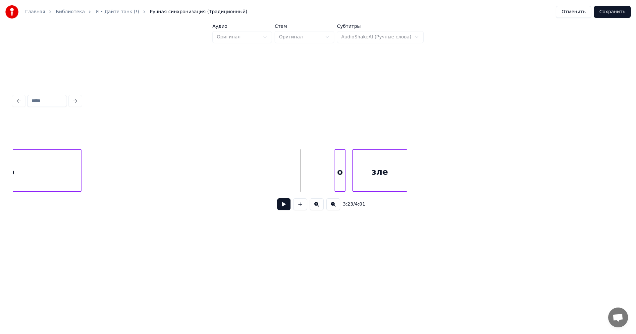
click at [285, 204] on button at bounding box center [283, 204] width 13 height 12
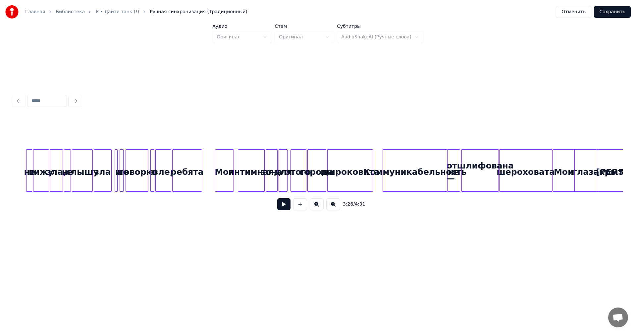
scroll to position [0, 8059]
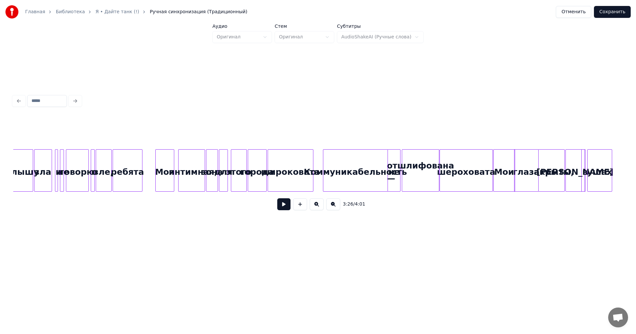
click at [420, 173] on div "отшлифована —" at bounding box center [420, 172] width 37 height 45
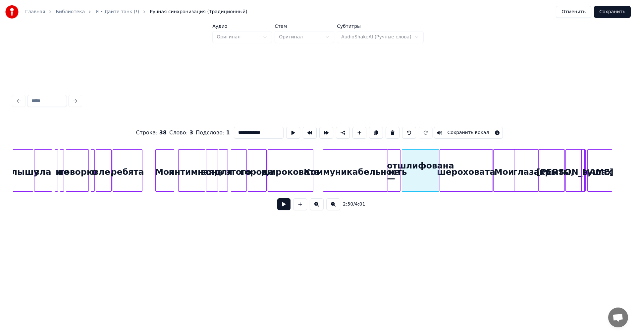
click at [277, 198] on button at bounding box center [283, 204] width 13 height 12
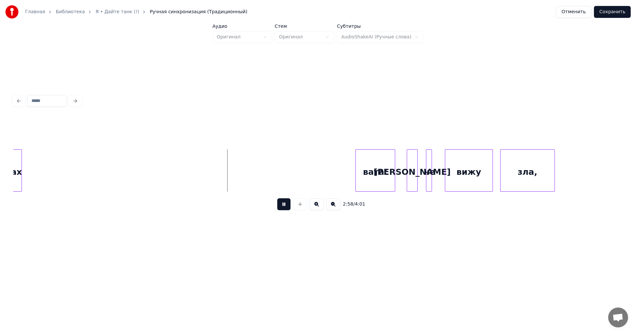
scroll to position [0, 8623]
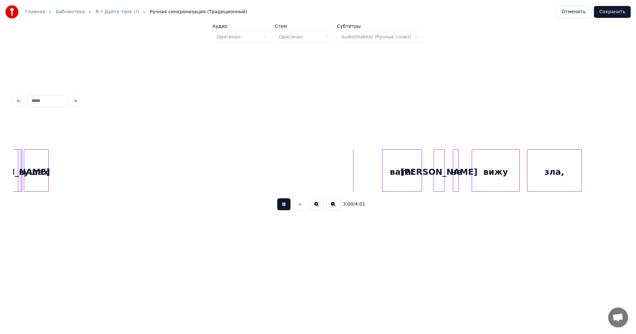
click at [285, 209] on button at bounding box center [283, 204] width 13 height 12
click at [573, 10] on button "Отменить" at bounding box center [573, 12] width 35 height 12
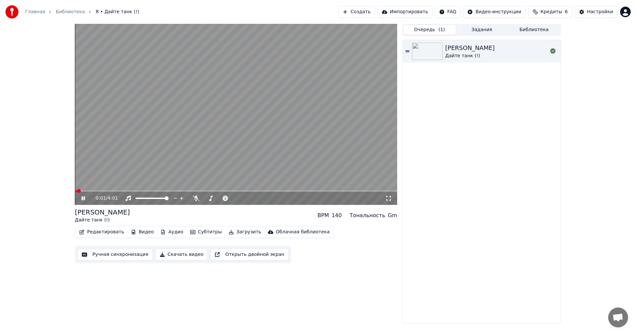
drag, startPoint x: 86, startPoint y: 200, endPoint x: 94, endPoint y: 222, distance: 23.9
click at [86, 200] on icon at bounding box center [88, 198] width 16 height 5
click at [97, 231] on button "Редактировать" at bounding box center [102, 232] width 50 height 9
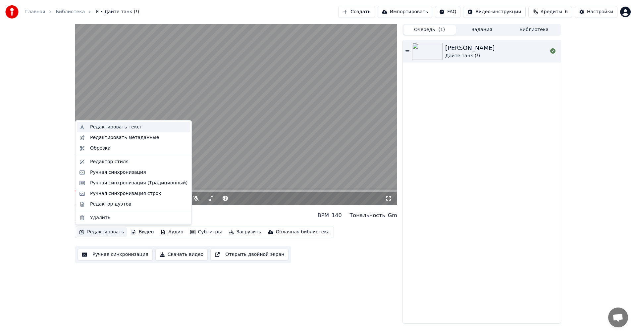
click at [139, 129] on div "Редактировать текст" at bounding box center [138, 127] width 97 height 7
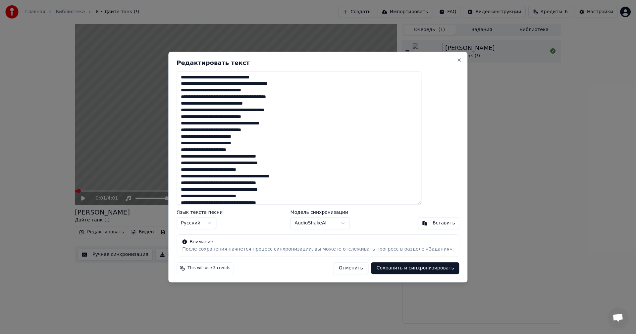
scroll to position [137, 0]
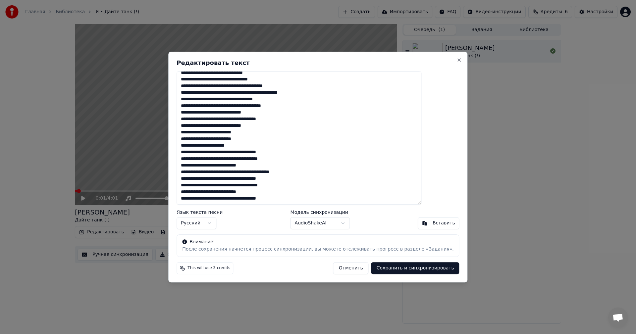
drag, startPoint x: 199, startPoint y: 198, endPoint x: 303, endPoint y: 199, distance: 103.4
click at [303, 199] on textarea at bounding box center [299, 138] width 245 height 134
click at [304, 200] on textarea at bounding box center [299, 138] width 245 height 134
paste textarea "**********"
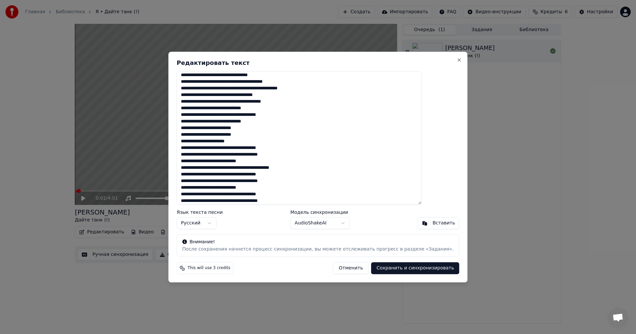
scroll to position [148, 0]
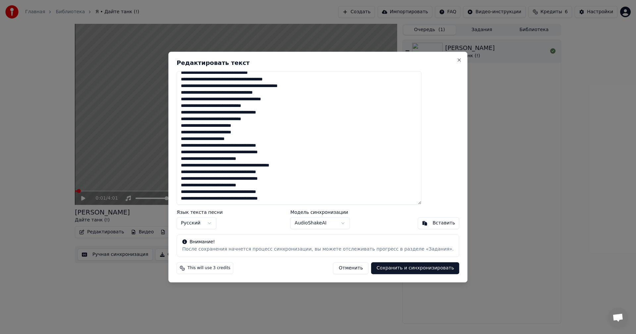
paste textarea "**********"
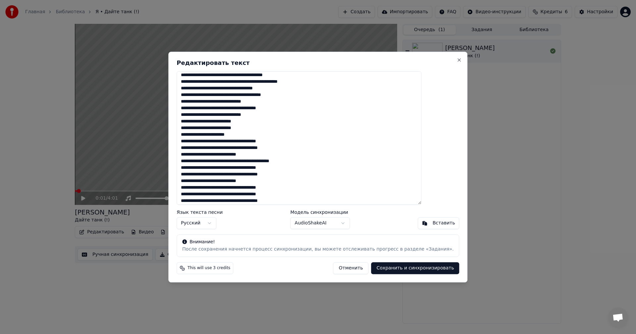
scroll to position [154, 0]
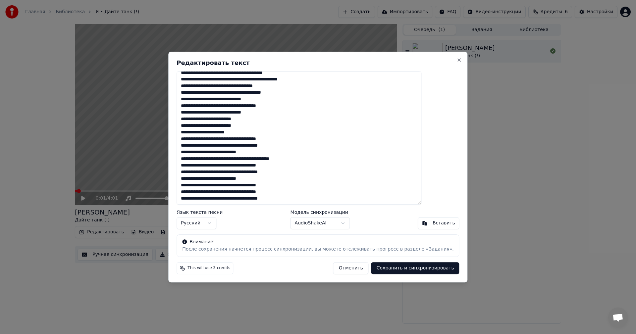
paste textarea "**********"
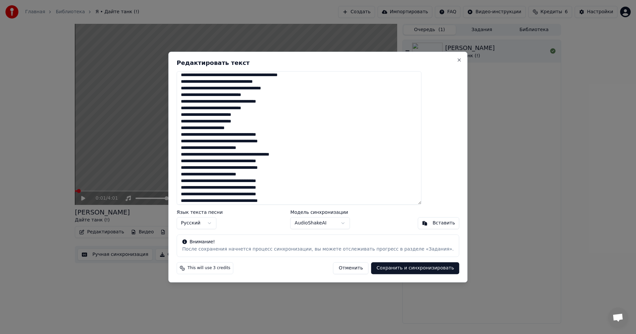
scroll to position [161, 0]
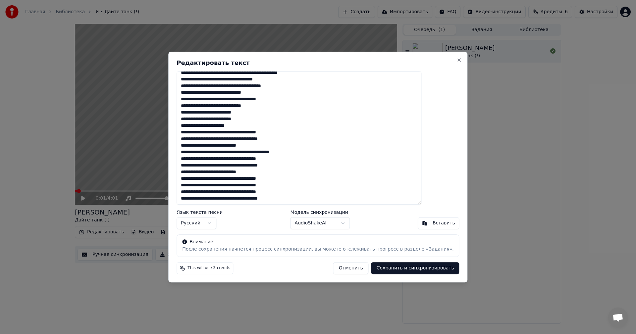
paste textarea "**********"
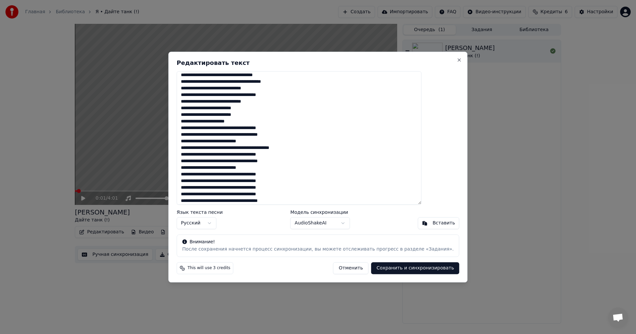
scroll to position [168, 0]
paste textarea "**********"
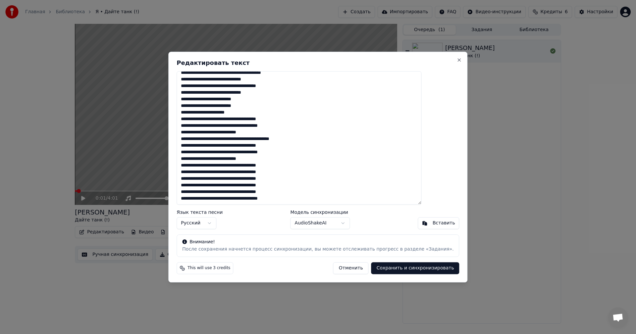
paste textarea "**********"
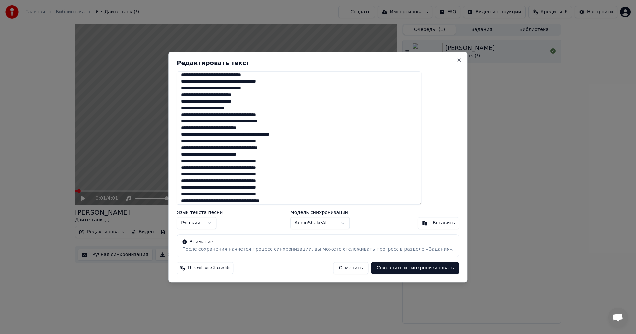
scroll to position [187, 0]
paste textarea "**********"
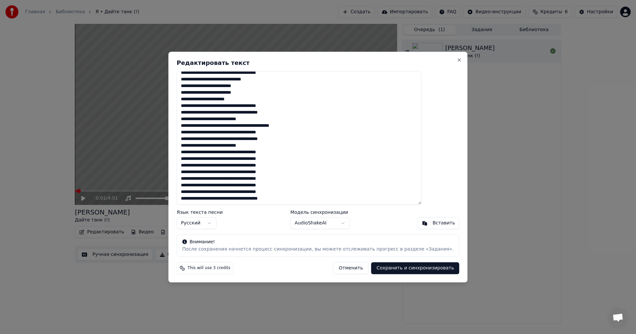
scroll to position [187, 0]
paste textarea "**********"
type textarea "**********"
click at [414, 268] on button "Сохранить и синхронизировать" at bounding box center [415, 268] width 88 height 12
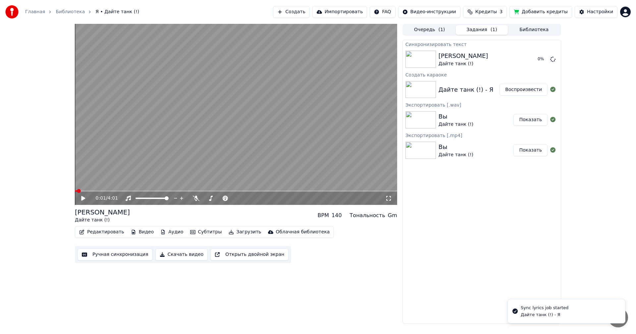
click at [461, 241] on div "Синхронизировать текст Я [PERSON_NAME] танк (!) 0 % Создать караоке Дайте танк …" at bounding box center [481, 182] width 159 height 284
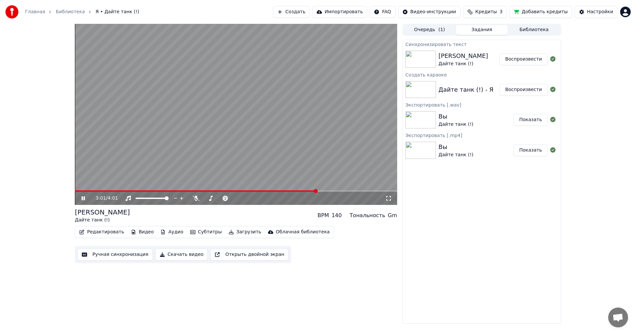
click at [317, 191] on span at bounding box center [236, 190] width 322 height 1
click at [343, 190] on span at bounding box center [213, 190] width 276 height 1
click at [369, 191] on span at bounding box center [236, 190] width 322 height 1
click at [379, 191] on span at bounding box center [236, 190] width 322 height 1
click at [386, 191] on span at bounding box center [236, 190] width 322 height 1
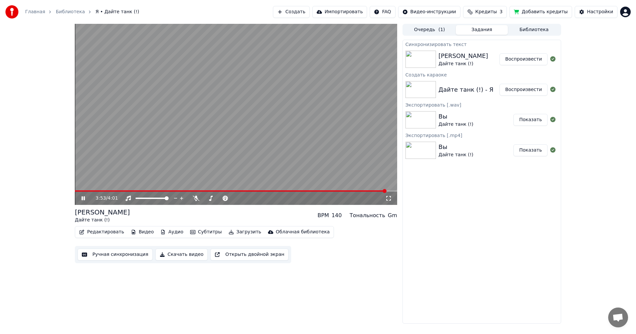
click at [393, 190] on span at bounding box center [236, 190] width 322 height 1
click at [85, 198] on icon at bounding box center [88, 198] width 16 height 5
click at [172, 253] on button "Скачать видео" at bounding box center [181, 255] width 53 height 12
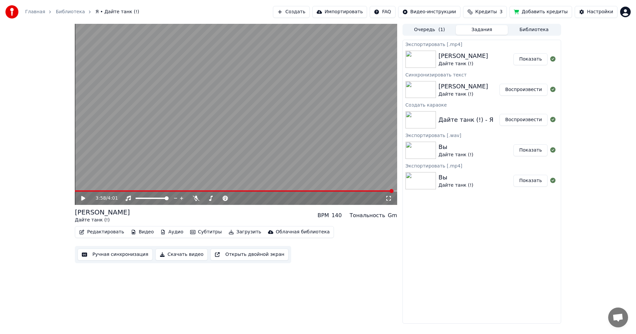
click at [533, 55] on button "Показать" at bounding box center [530, 59] width 34 height 12
click at [623, 13] on html "Главная Библиотека Я • Дайте танк (!) Создать Импортировать FAQ Видео-инструкци…" at bounding box center [318, 167] width 636 height 334
click at [590, 71] on div "Выйти" at bounding box center [596, 76] width 76 height 11
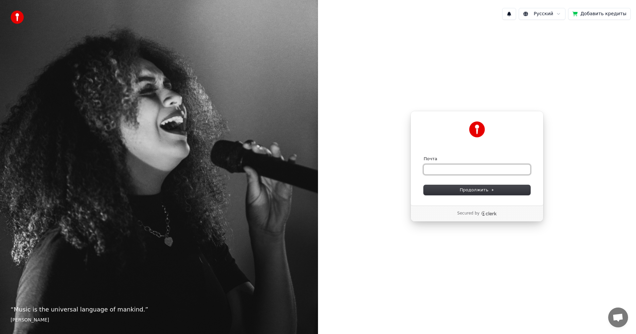
click at [462, 171] on input "Почта" at bounding box center [477, 170] width 107 height 10
click at [463, 188] on span "Продолжить" at bounding box center [477, 190] width 35 height 6
type input "**********"
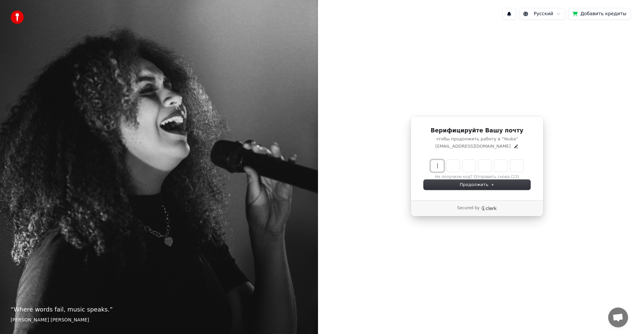
click at [436, 168] on input "Enter verification code" at bounding box center [477, 166] width 93 height 12
type input "******"
